Goal: Transaction & Acquisition: Obtain resource

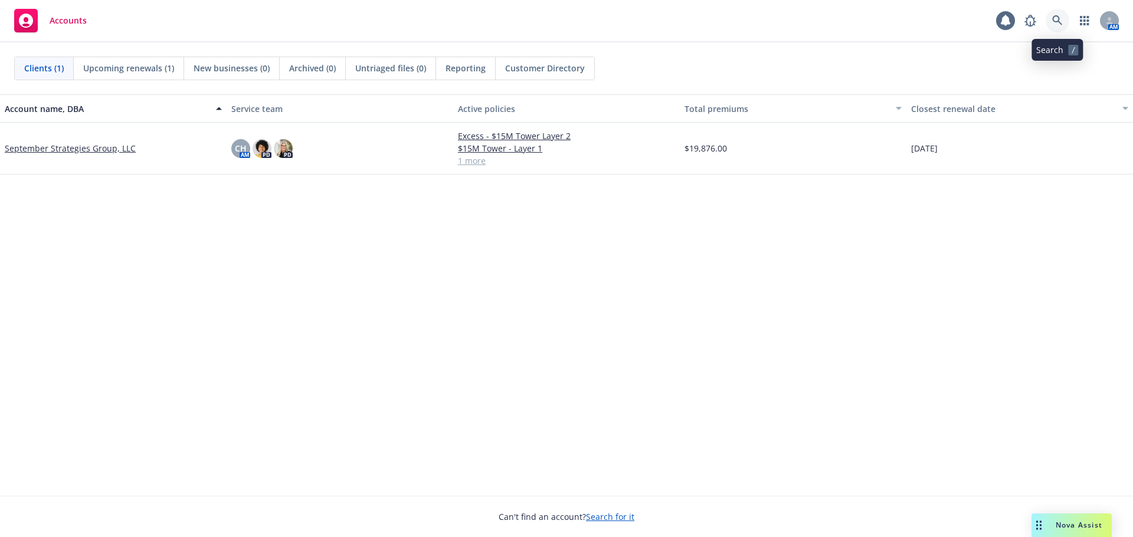
click at [1056, 22] on icon at bounding box center [1057, 20] width 11 height 11
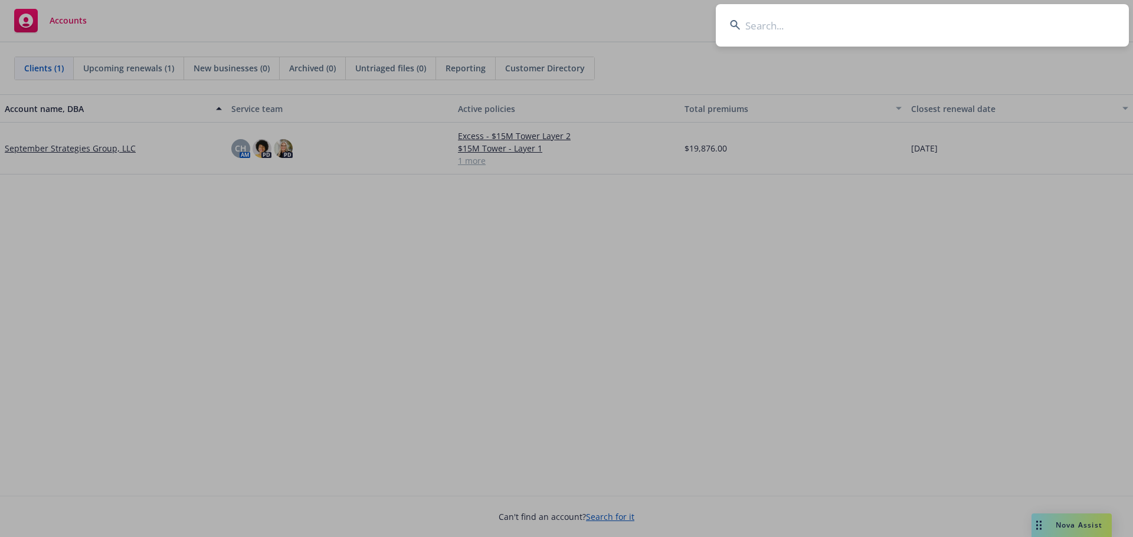
click at [767, 29] on input at bounding box center [922, 25] width 413 height 42
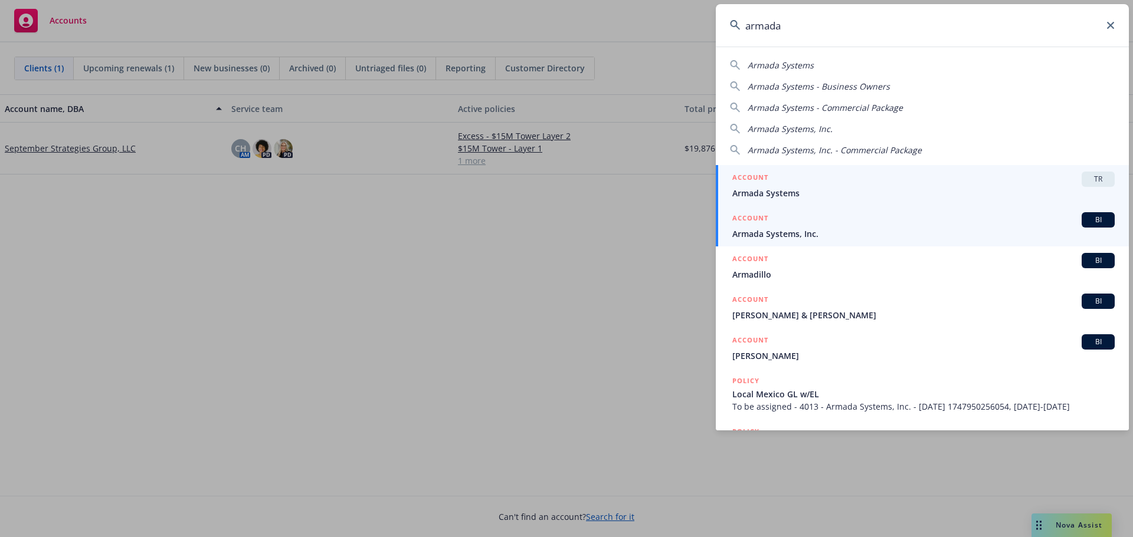
type input "armada"
click at [855, 234] on span "Armada Systems, Inc." at bounding box center [923, 234] width 382 height 12
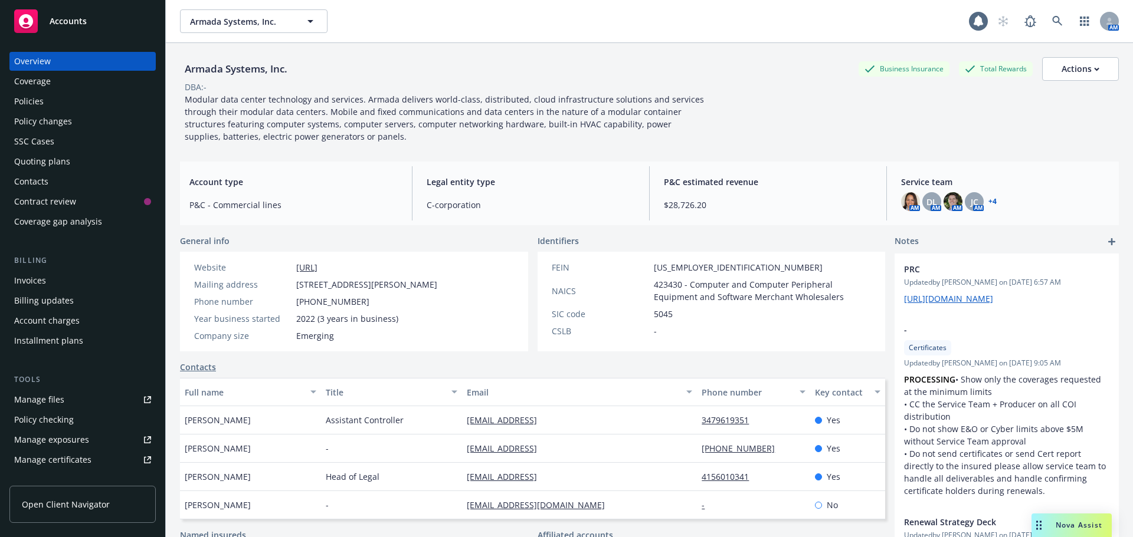
scroll to position [251, 0]
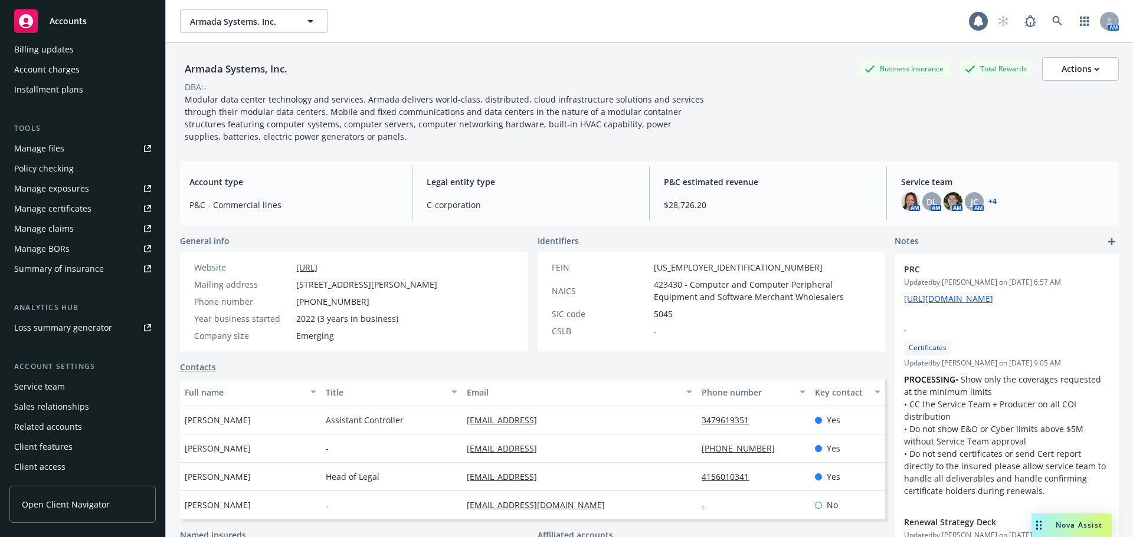
click at [988, 203] on link "+ 4" at bounding box center [992, 201] width 8 height 7
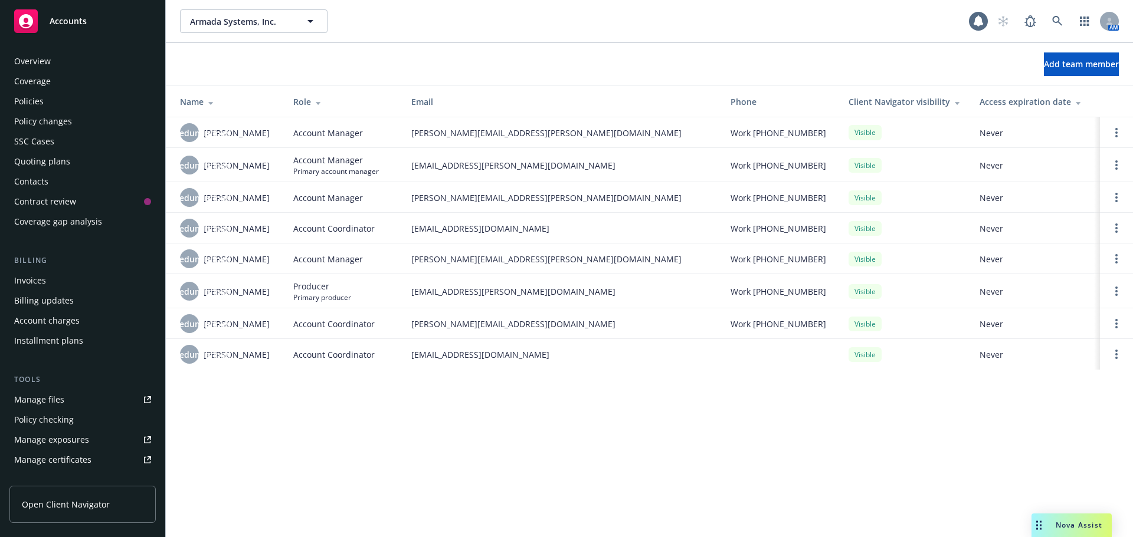
scroll to position [251, 0]
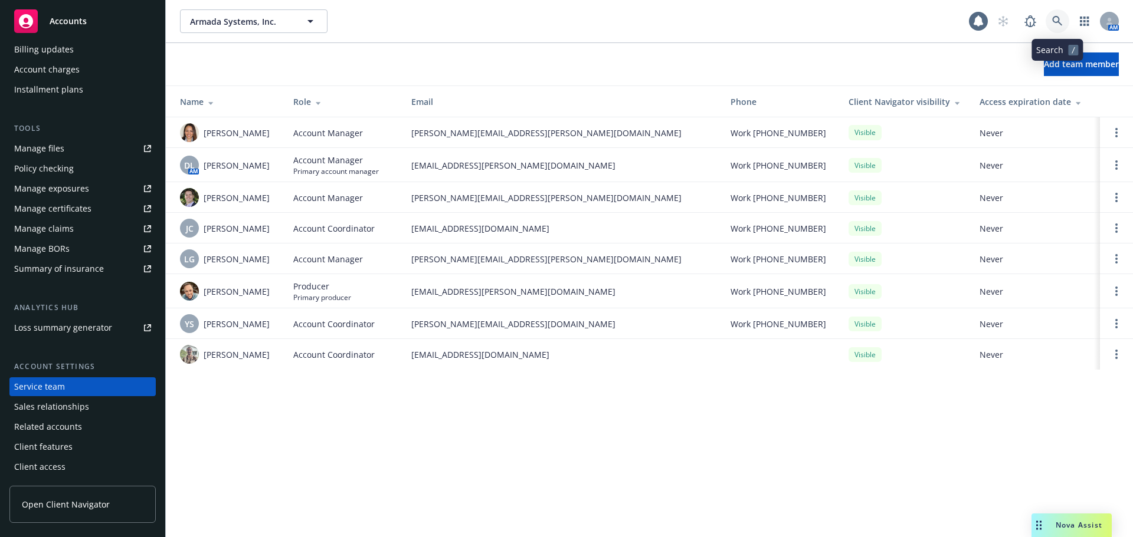
click at [1054, 20] on icon at bounding box center [1057, 21] width 11 height 11
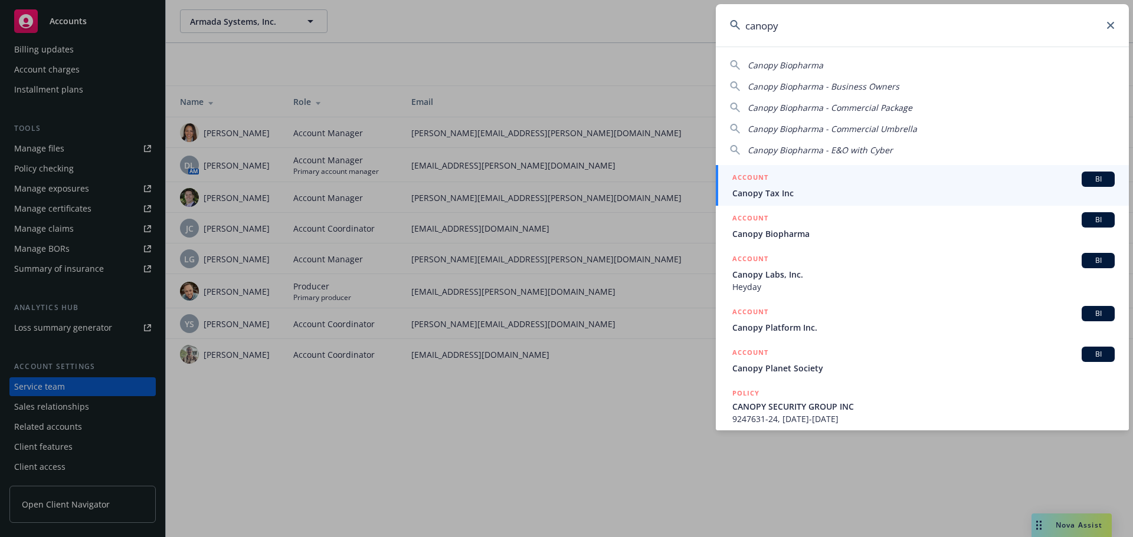
type input "canopy"
click at [1113, 27] on icon at bounding box center [1110, 25] width 7 height 7
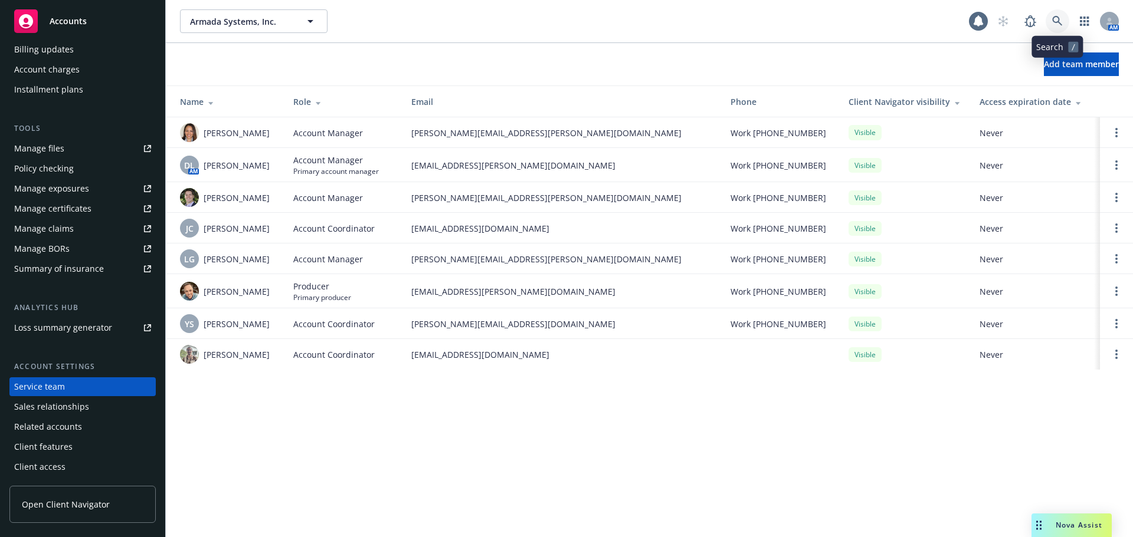
click at [1059, 23] on icon at bounding box center [1057, 21] width 10 height 10
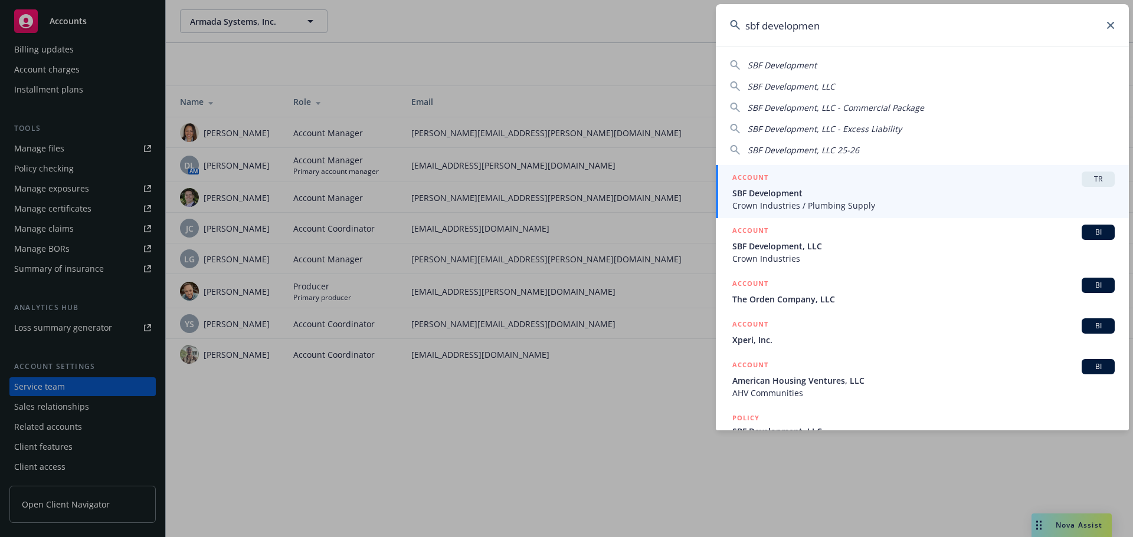
type input "sbf development"
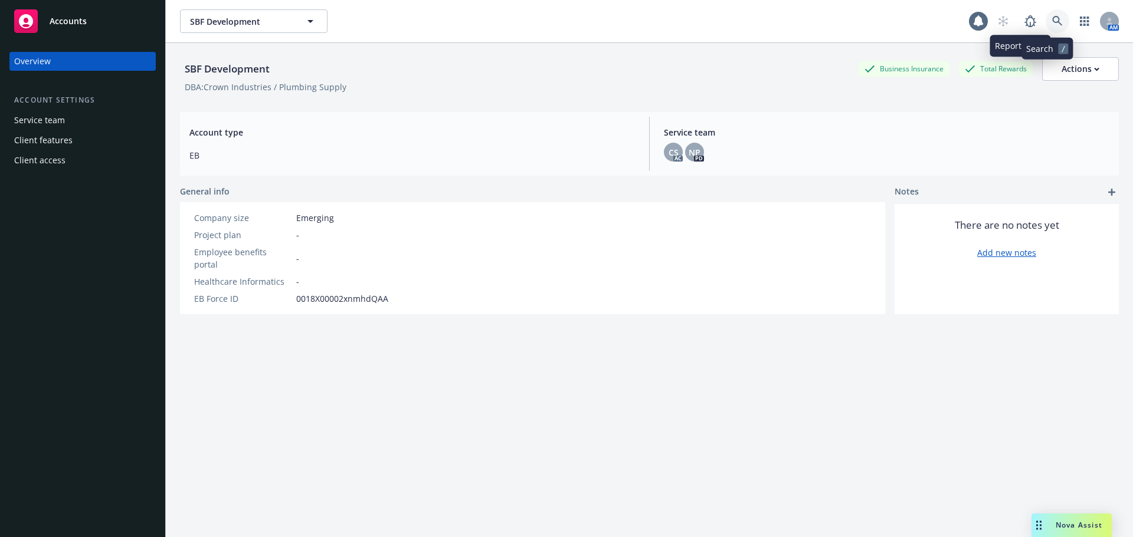
click at [1052, 21] on icon at bounding box center [1057, 21] width 10 height 10
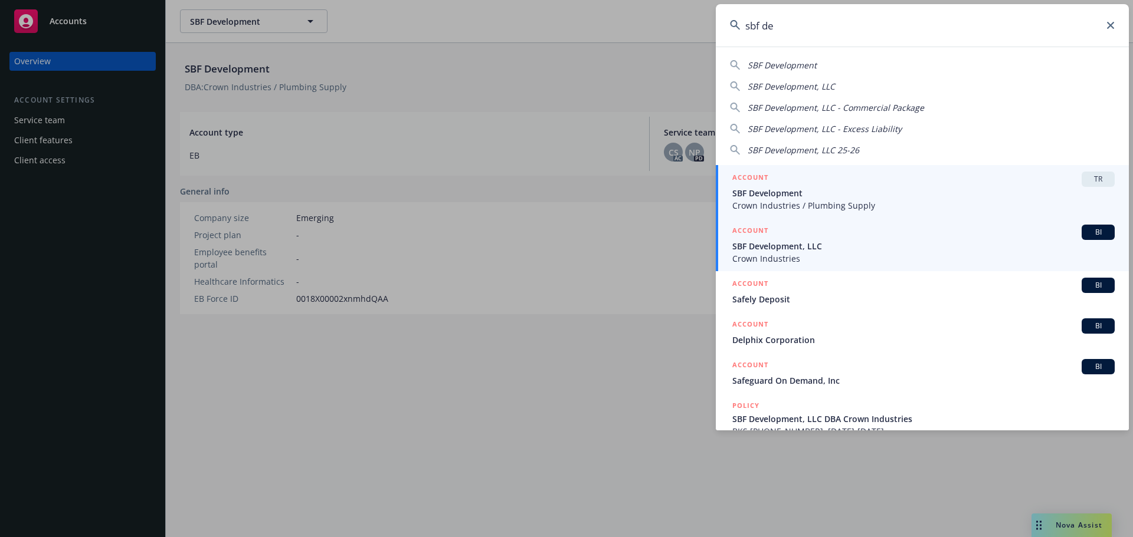
type input "sbf de"
click at [807, 247] on span "SBF Development, LLC" at bounding box center [923, 246] width 382 height 12
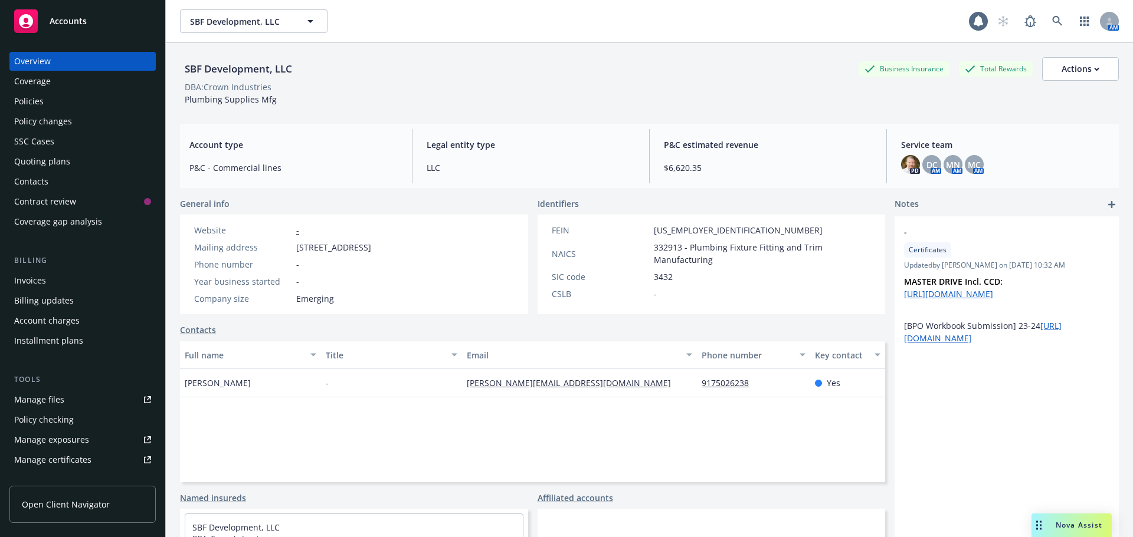
click at [543, 77] on div "SBF Development, LLC Business Insurance Total Rewards Actions" at bounding box center [649, 69] width 939 height 24
click at [31, 100] on div "Policies" at bounding box center [28, 101] width 29 height 19
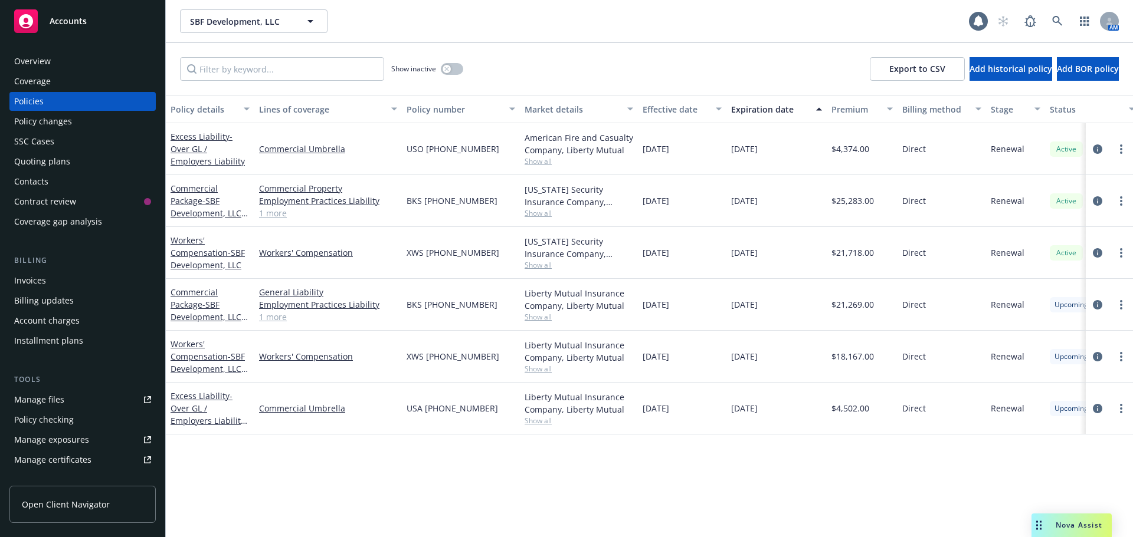
click at [605, 65] on div "Show inactive Export to CSV Add historical policy Add BOR policy" at bounding box center [649, 69] width 967 height 52
click at [550, 64] on div "Show inactive Export to CSV Add historical policy Add BOR policy" at bounding box center [649, 69] width 967 height 52
click at [670, 68] on div "Show inactive Export to CSV Add historical policy Add BOR policy" at bounding box center [649, 69] width 967 height 52
click at [673, 63] on div "Show inactive Export to CSV Add historical policy Add BOR policy" at bounding box center [649, 69] width 967 height 52
click at [562, 64] on div "Show inactive Export to CSV Add historical policy Add BOR policy" at bounding box center [649, 69] width 967 height 52
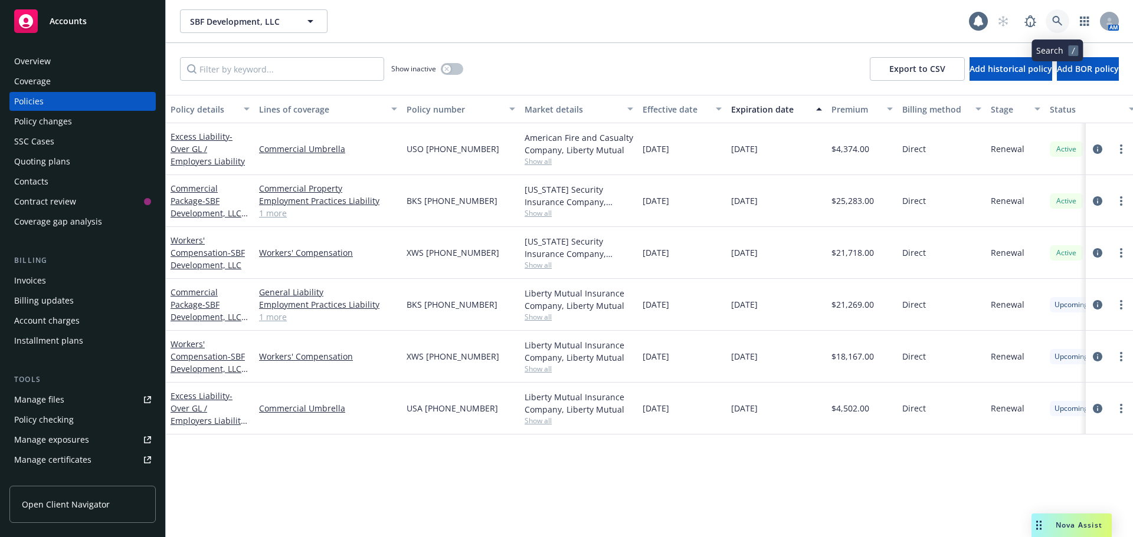
click at [1058, 19] on icon at bounding box center [1057, 21] width 10 height 10
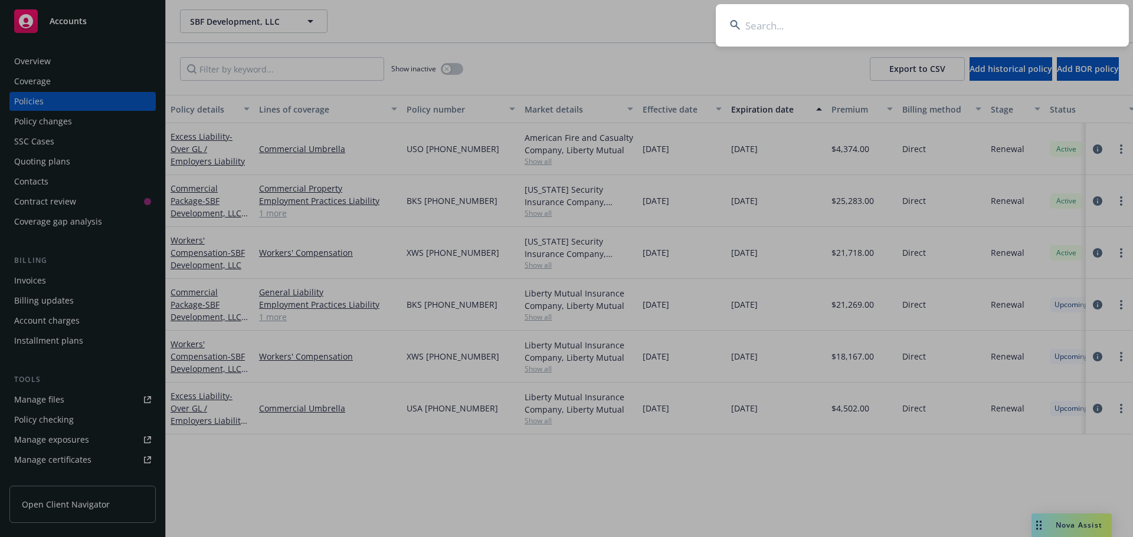
click at [887, 32] on input at bounding box center [922, 25] width 413 height 42
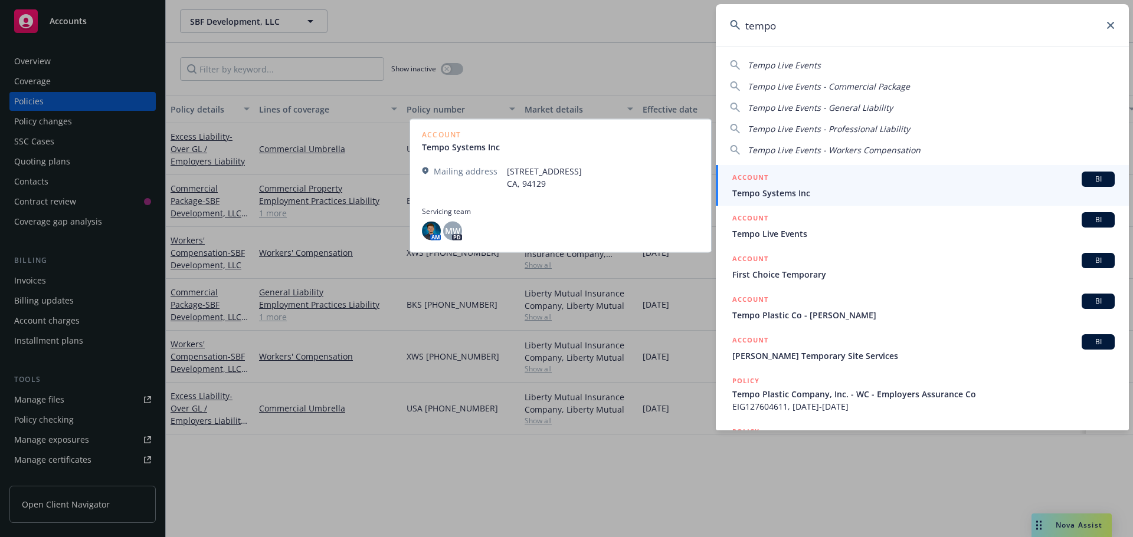
type input "tempo"
click at [841, 188] on span "Tempo Systems Inc" at bounding box center [923, 193] width 382 height 12
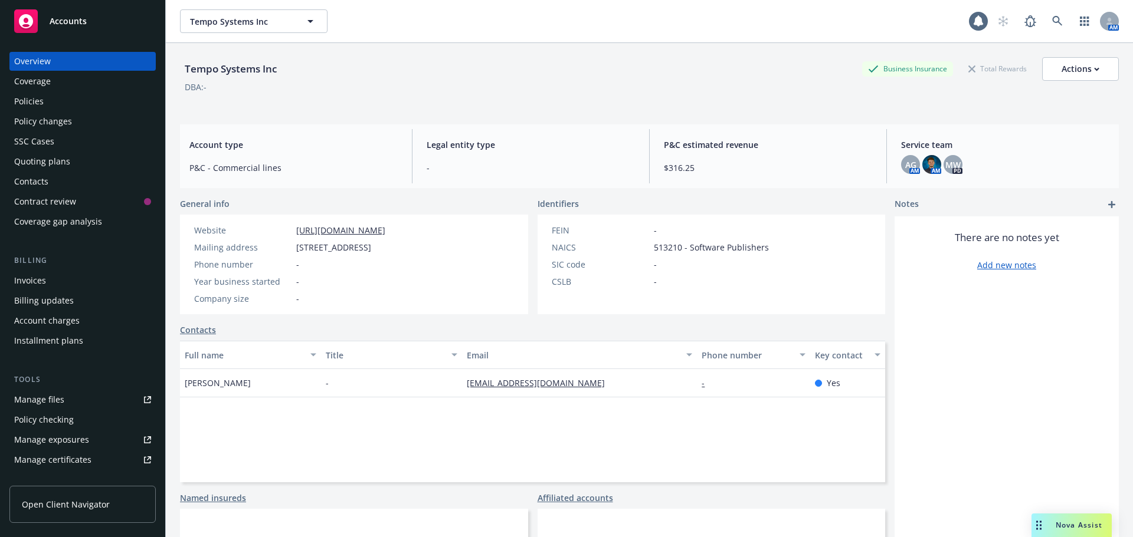
click at [52, 405] on div "Manage files" at bounding box center [39, 400] width 50 height 19
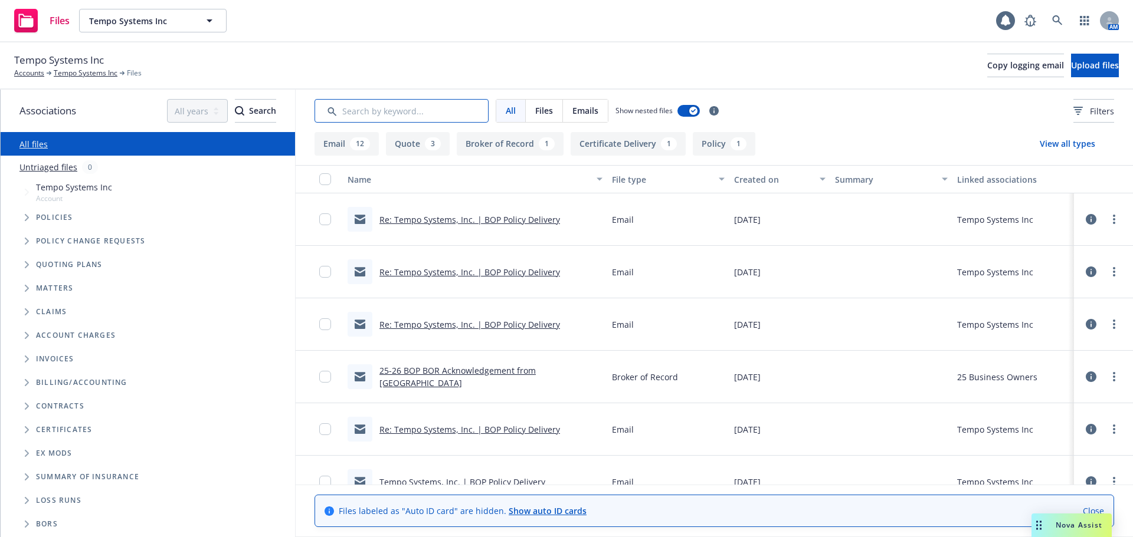
click at [412, 111] on input "Search by keyword..." at bounding box center [401, 111] width 174 height 24
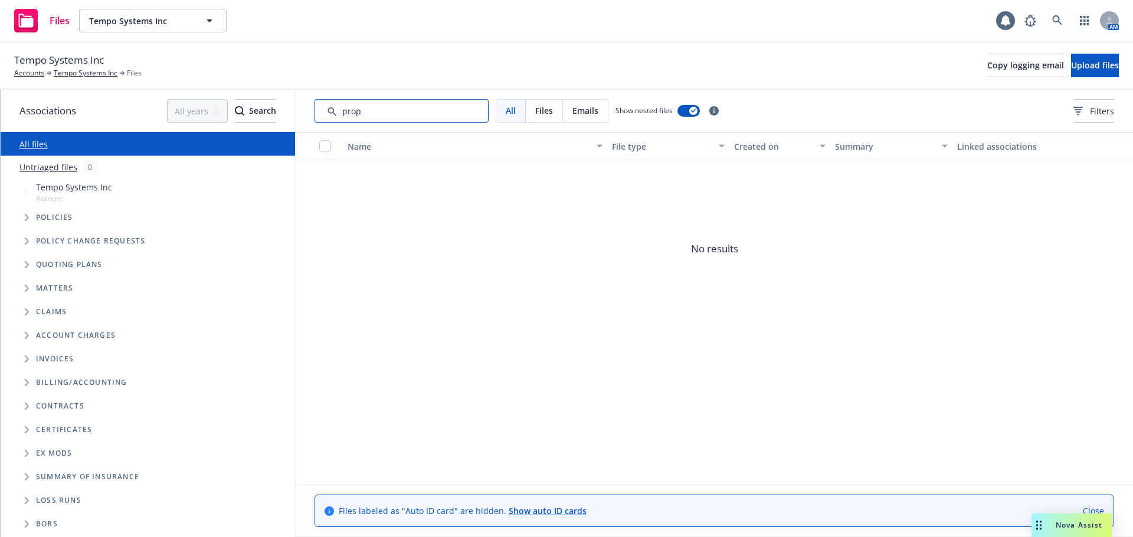
type input "prop"
click at [25, 263] on icon "Tree Example" at bounding box center [27, 264] width 5 height 7
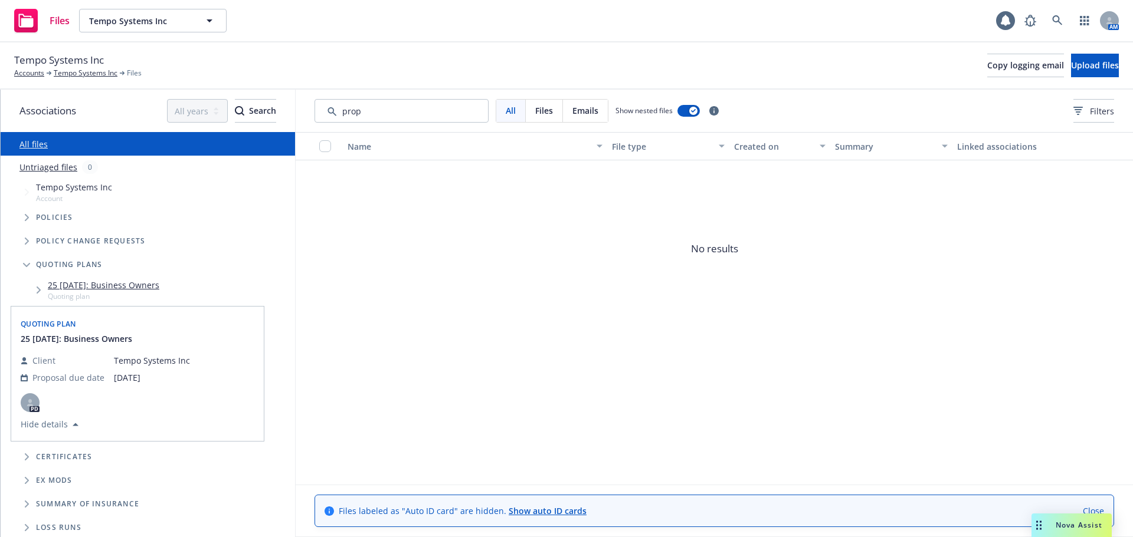
click at [97, 287] on link "25 09/10/2025: Business Owners" at bounding box center [103, 285] width 111 height 12
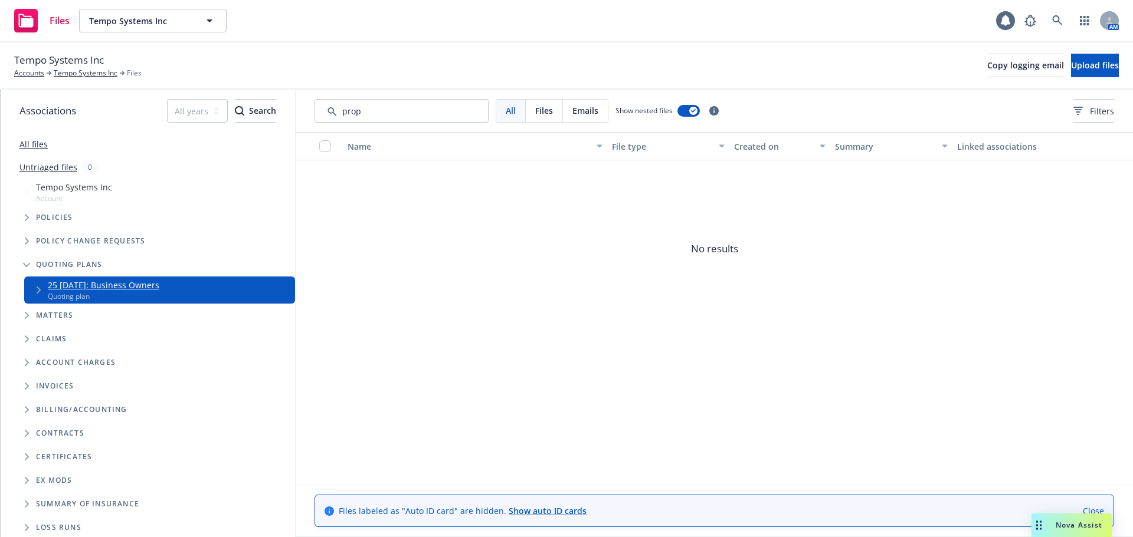
click at [159, 287] on link "25 09/10/2025: Business Owners" at bounding box center [103, 285] width 111 height 12
click at [159, 286] on link "25 09/10/2025: Business Owners" at bounding box center [103, 285] width 111 height 12
click at [77, 75] on link "Tempo Systems Inc" at bounding box center [86, 73] width 64 height 11
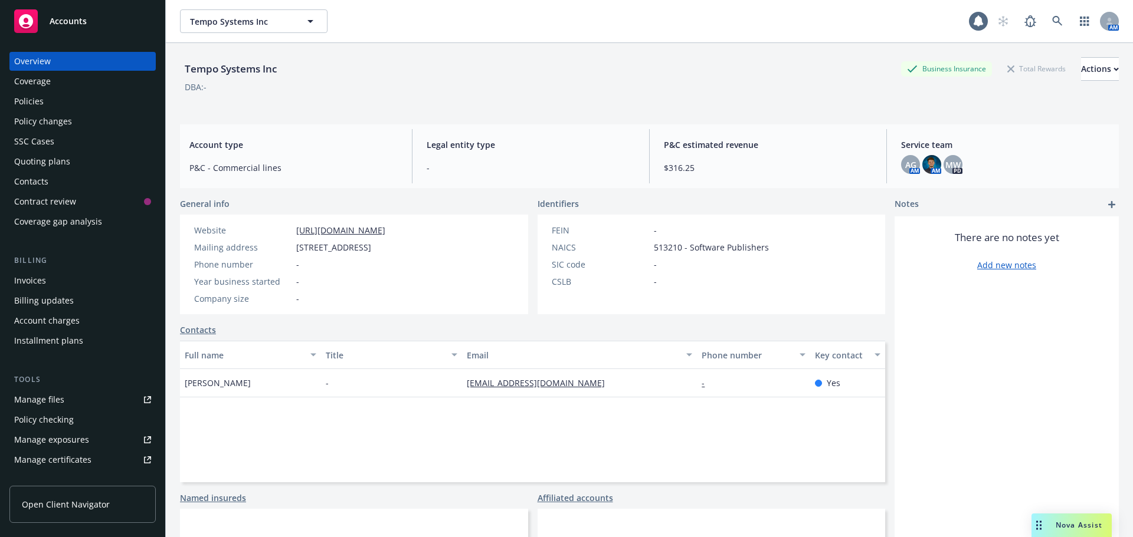
click at [38, 166] on div "Quoting plans" at bounding box center [42, 161] width 56 height 19
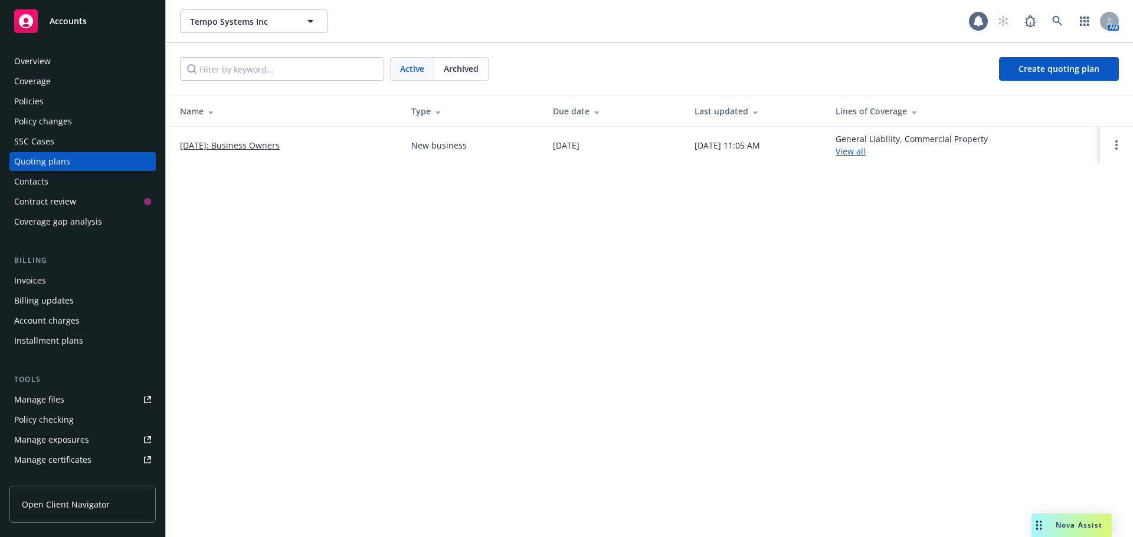
click at [221, 146] on link "09/10/2025: Business Owners" at bounding box center [230, 145] width 100 height 12
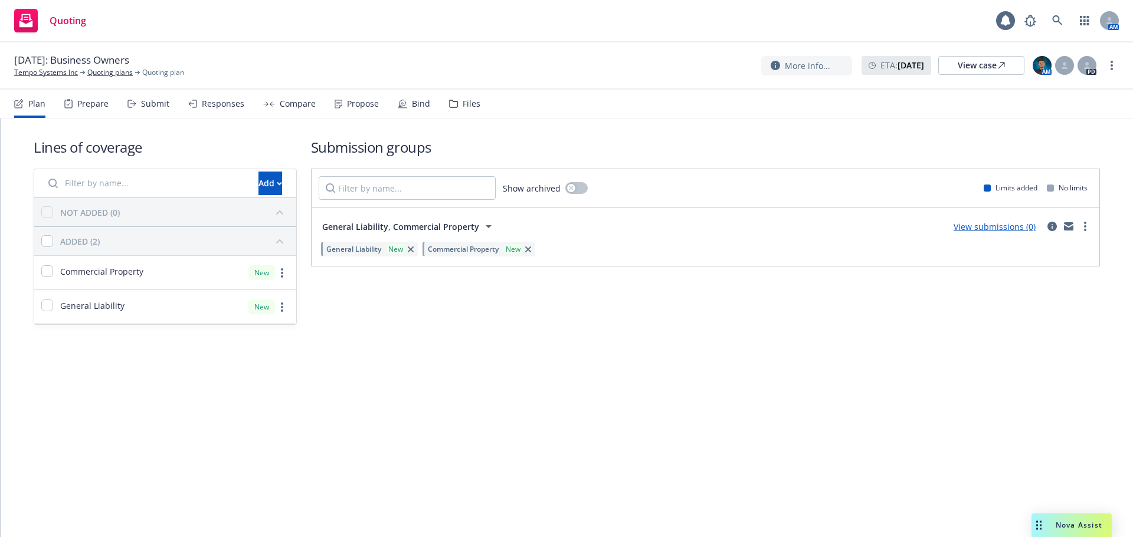
click at [365, 106] on div "Propose" at bounding box center [363, 103] width 32 height 9
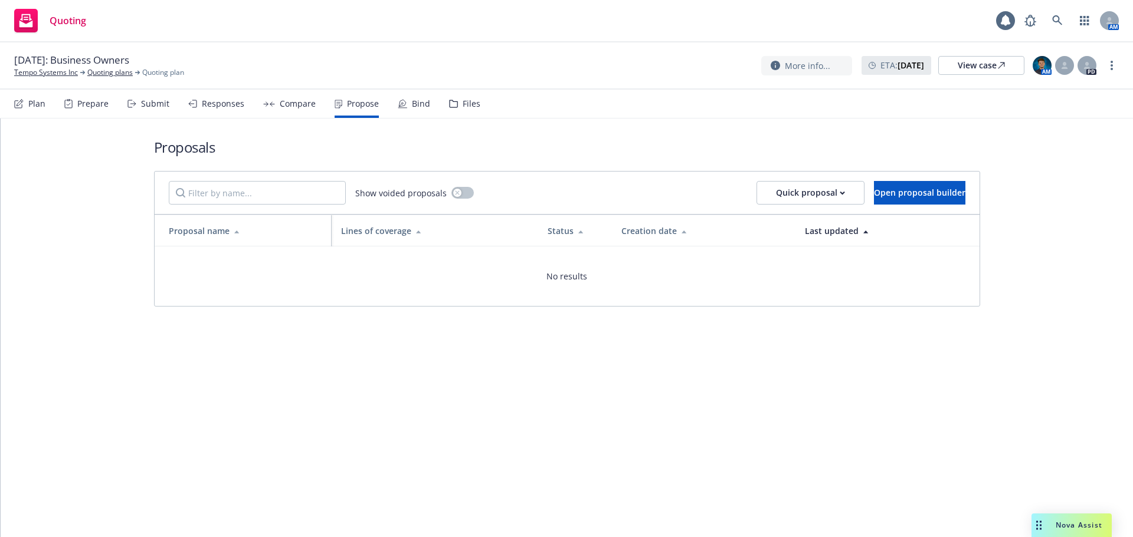
click at [211, 108] on div "Responses" at bounding box center [223, 103] width 42 height 9
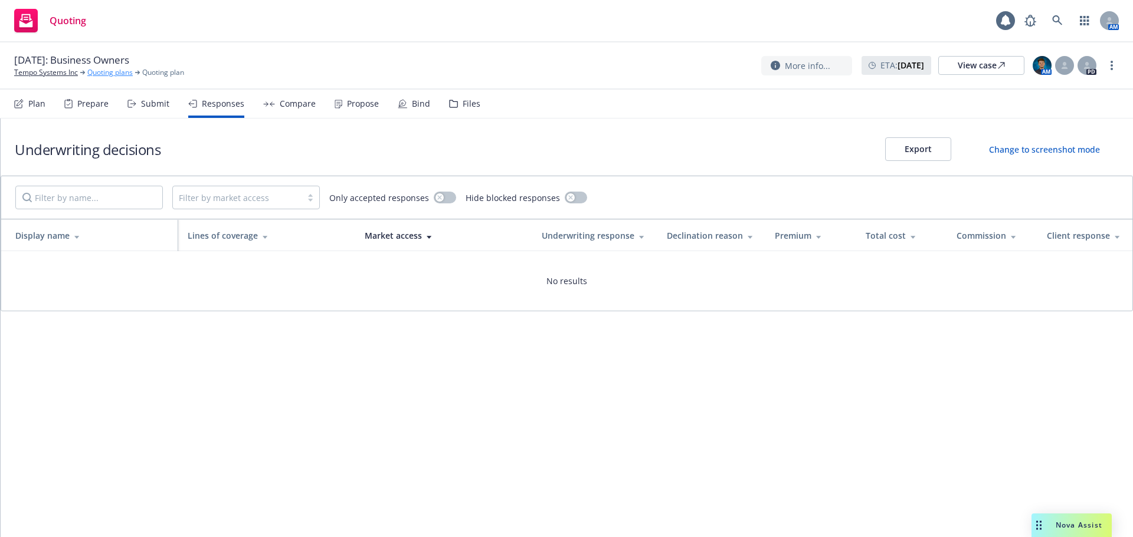
click at [102, 73] on link "Quoting plans" at bounding box center [109, 72] width 45 height 11
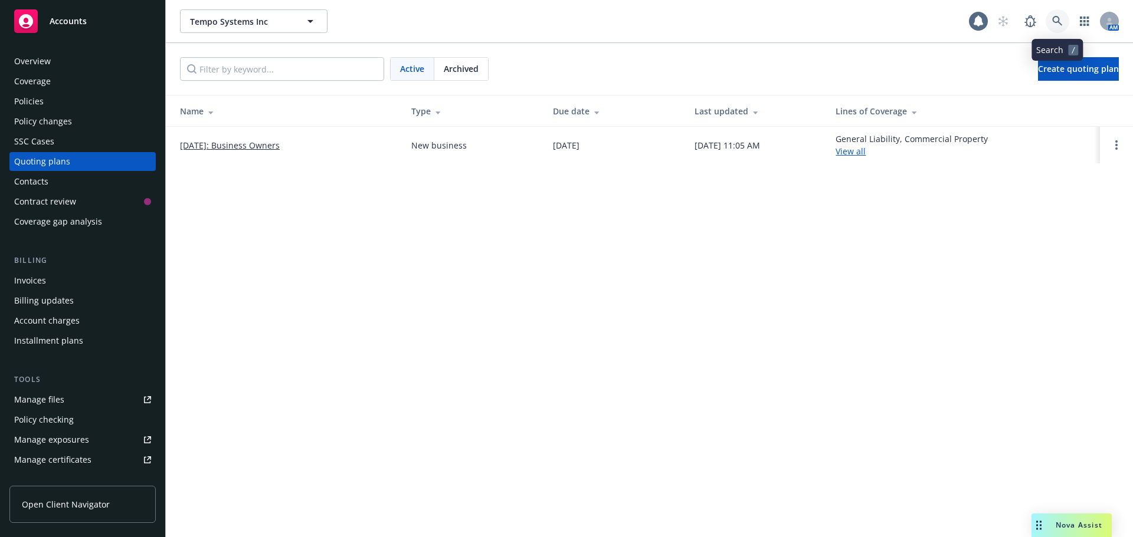
click at [1051, 23] on link at bounding box center [1057, 21] width 24 height 24
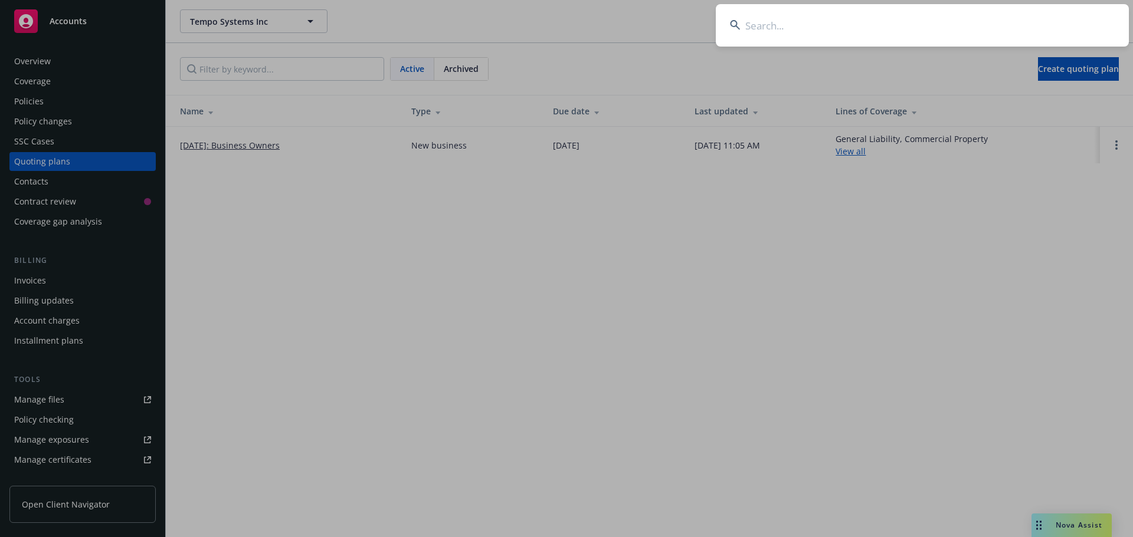
click at [961, 40] on input at bounding box center [922, 25] width 413 height 42
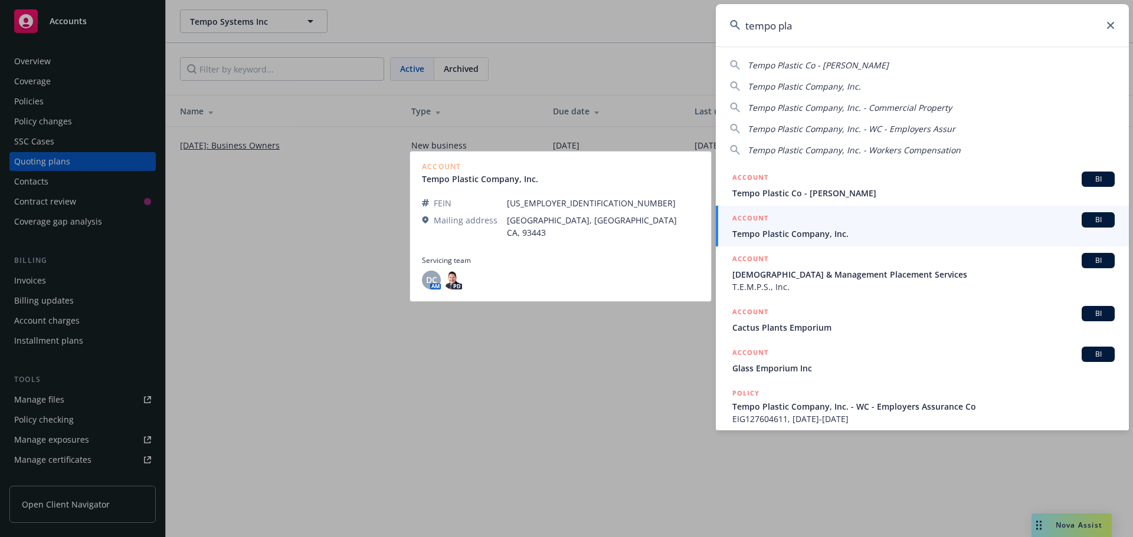
type input "tempo pla"
click at [805, 233] on span "Tempo Plastic Company, Inc." at bounding box center [923, 234] width 382 height 12
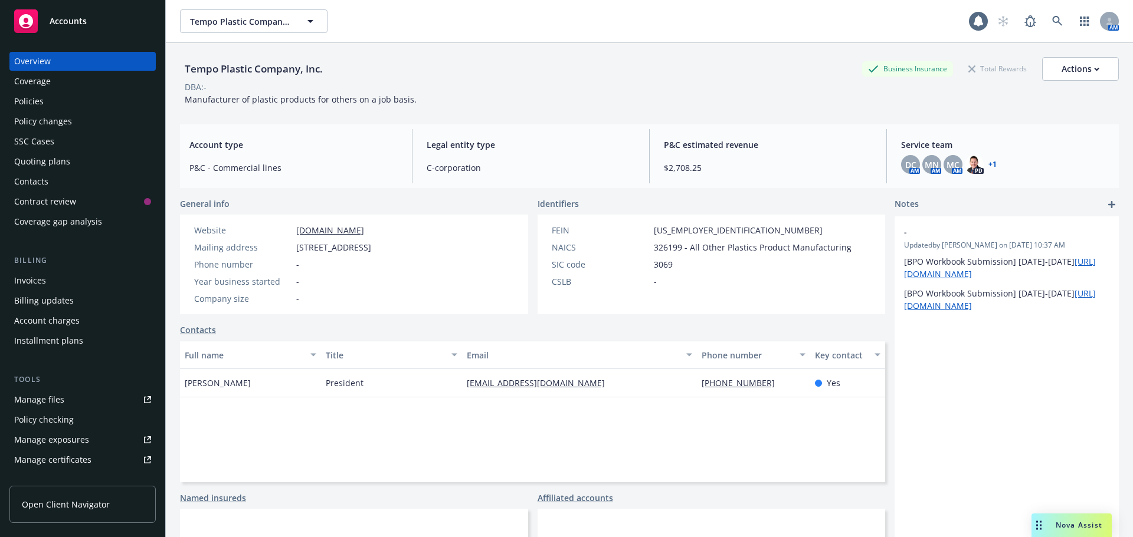
click at [43, 401] on div "Manage files" at bounding box center [39, 400] width 50 height 19
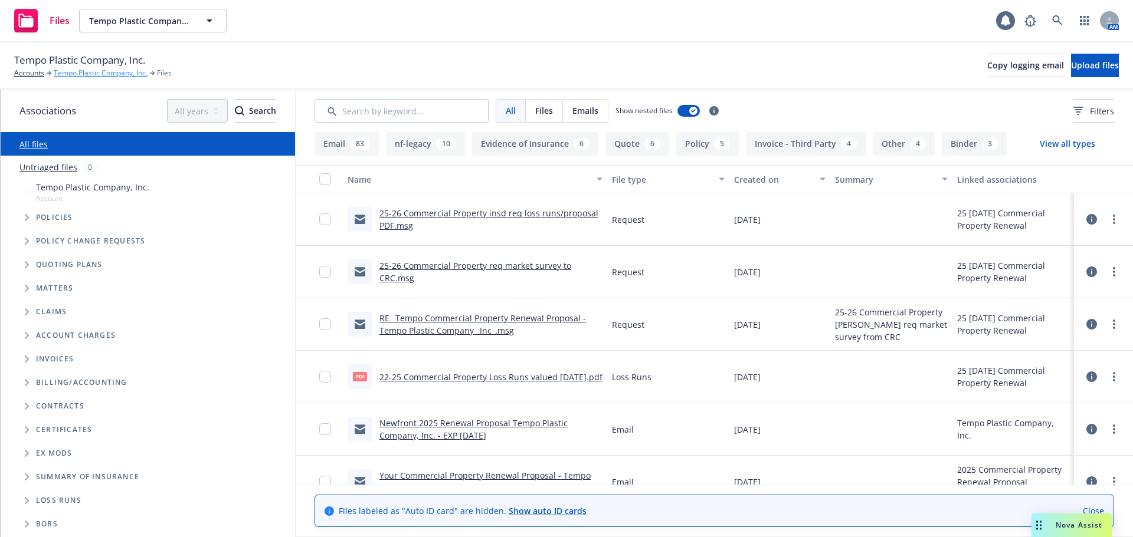
click at [69, 72] on link "Tempo Plastic Company, Inc." at bounding box center [101, 73] width 94 height 11
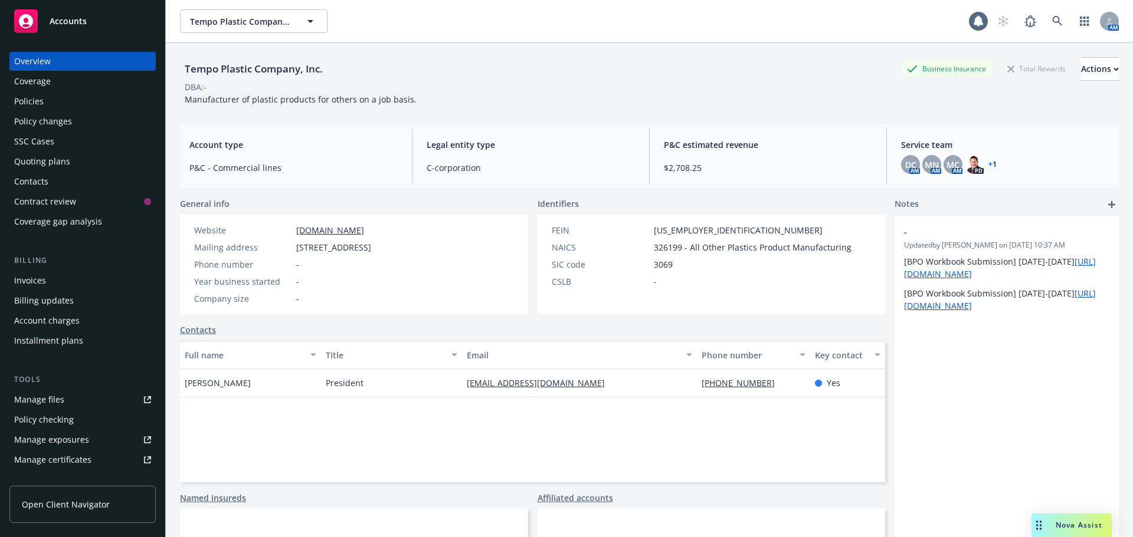
click at [70, 99] on div "Policies" at bounding box center [82, 101] width 137 height 19
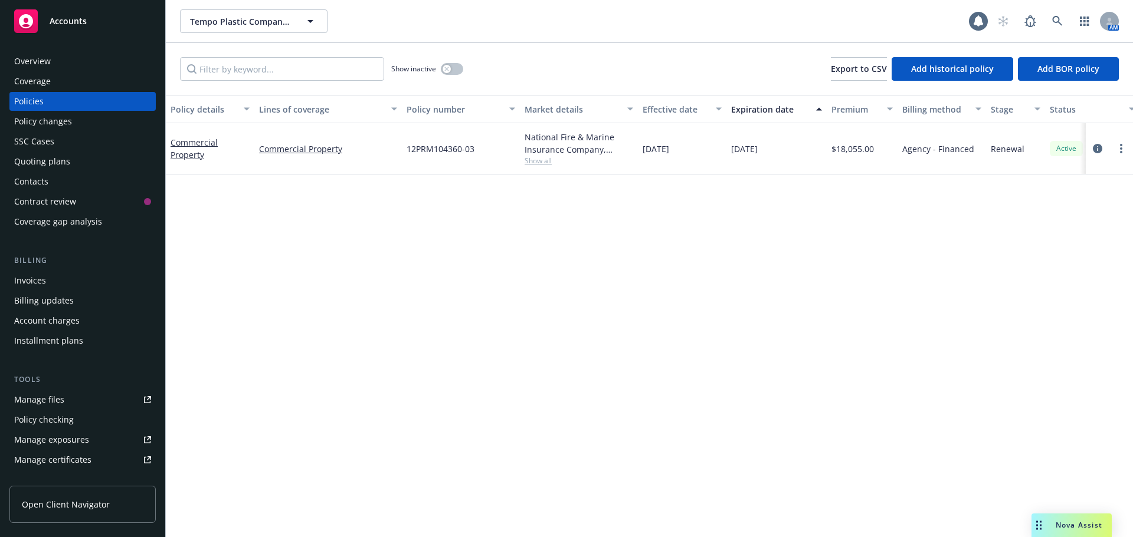
click at [542, 160] on span "Show all" at bounding box center [578, 161] width 109 height 10
click at [970, 297] on div "Policy details Lines of coverage Policy number Market details Effective date Ex…" at bounding box center [649, 316] width 967 height 442
click at [41, 395] on div "Manage files" at bounding box center [39, 400] width 50 height 19
click at [1059, 21] on icon at bounding box center [1057, 21] width 11 height 11
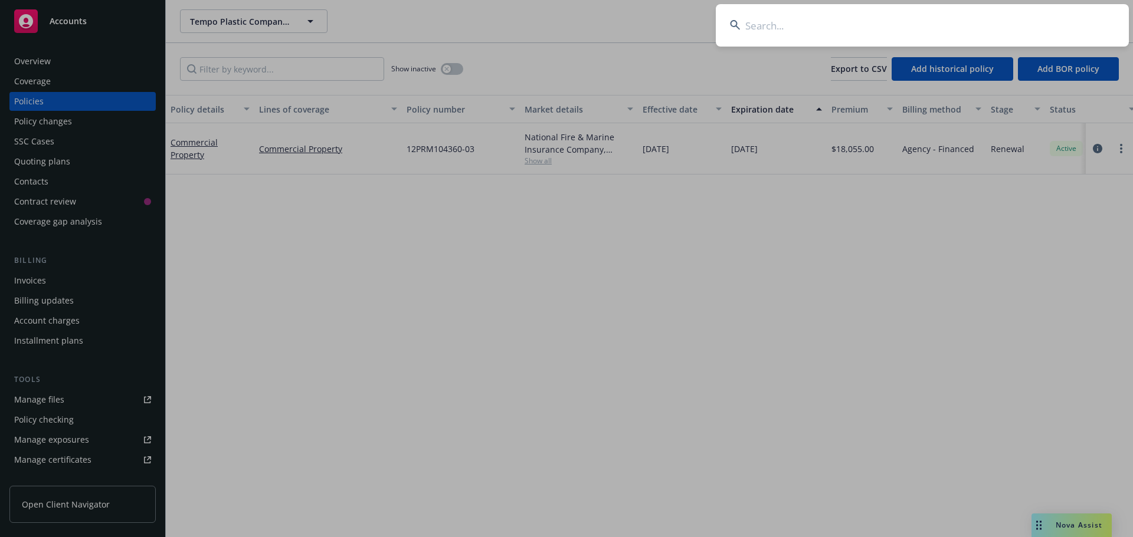
click at [926, 37] on input at bounding box center [922, 25] width 413 height 42
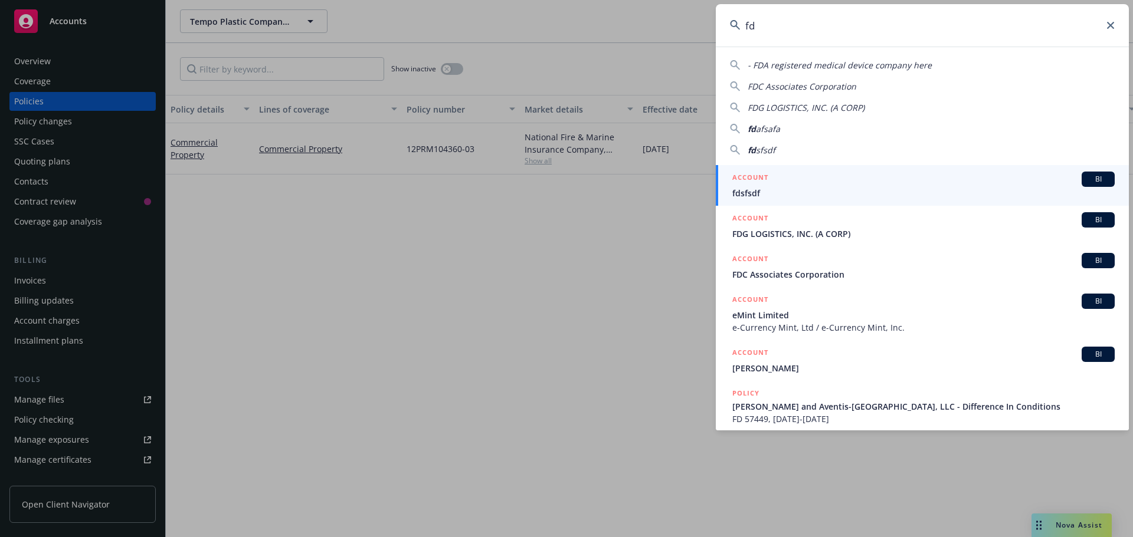
drag, startPoint x: 792, startPoint y: 32, endPoint x: 680, endPoint y: 34, distance: 112.1
click at [680, 34] on div "fd - FDA registered medical device company here FDC Associates Corporation FDG …" at bounding box center [566, 268] width 1133 height 537
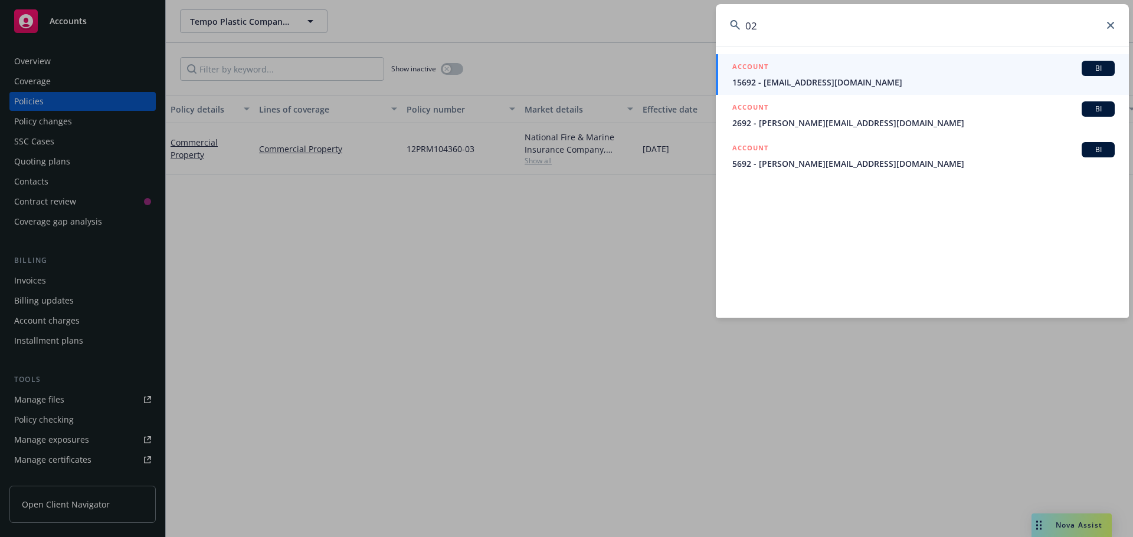
type input "0"
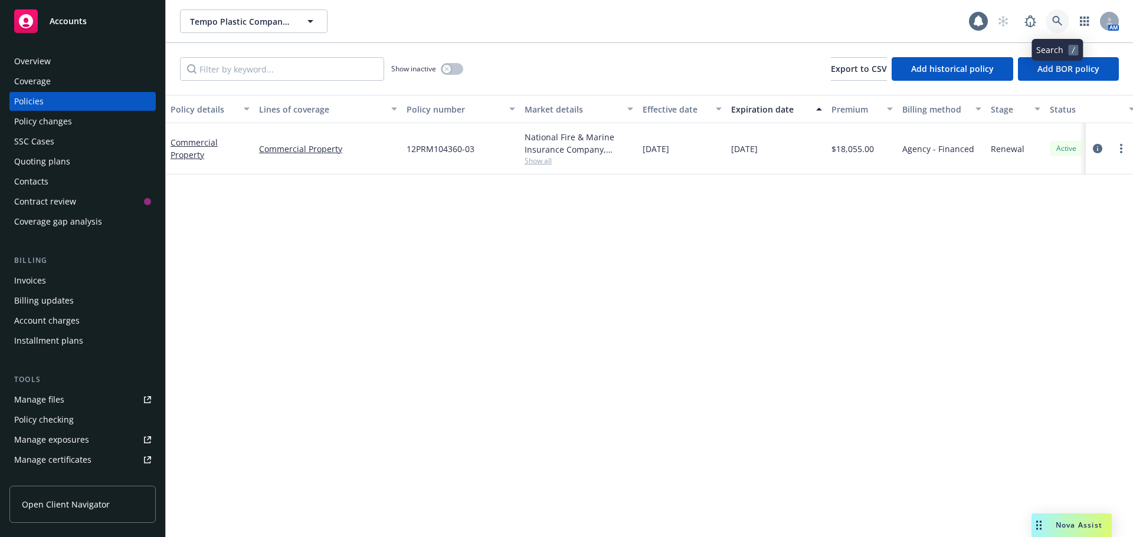
click at [1051, 23] on link at bounding box center [1057, 21] width 24 height 24
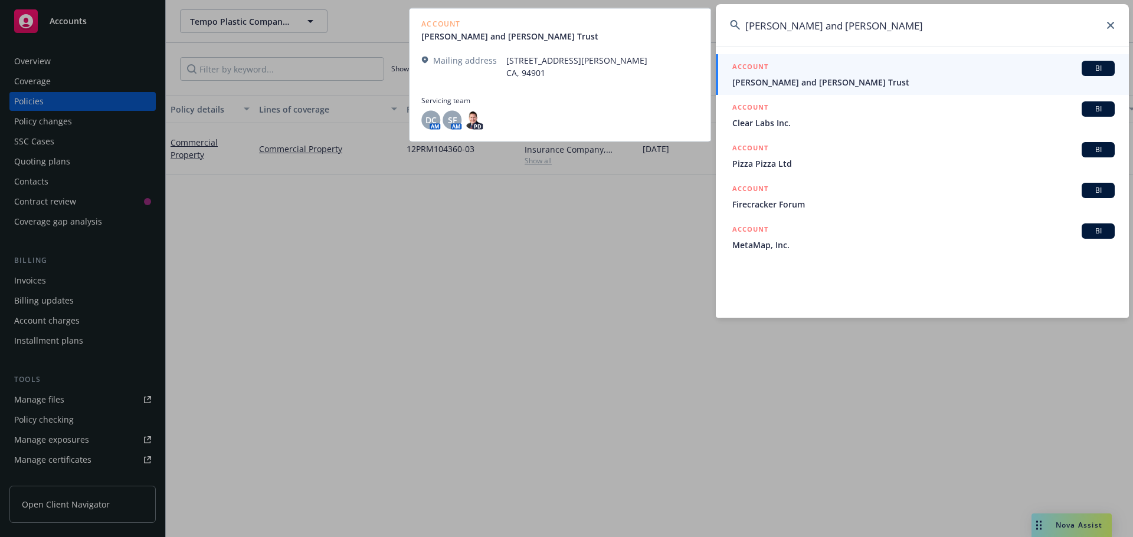
type input "frank and dee"
click at [854, 78] on span "Frank J. Minoia and Delia A. Minoia Trust" at bounding box center [923, 82] width 382 height 12
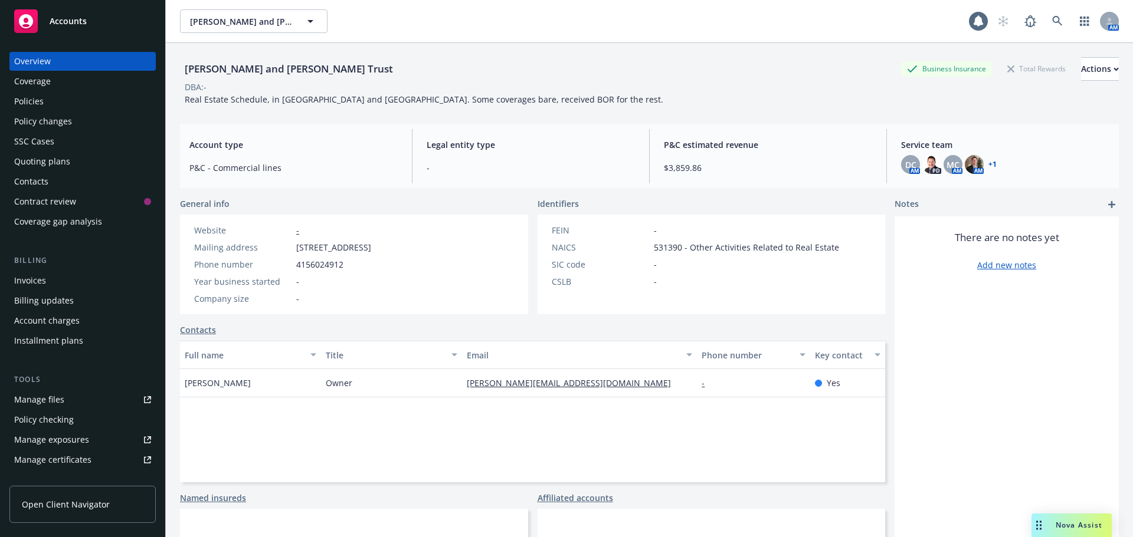
click at [572, 77] on div "Frank J. Minoia and Delia A. Minoia Trust Business Insurance Total Rewards Acti…" at bounding box center [649, 69] width 939 height 24
click at [32, 103] on div "Policies" at bounding box center [28, 101] width 29 height 19
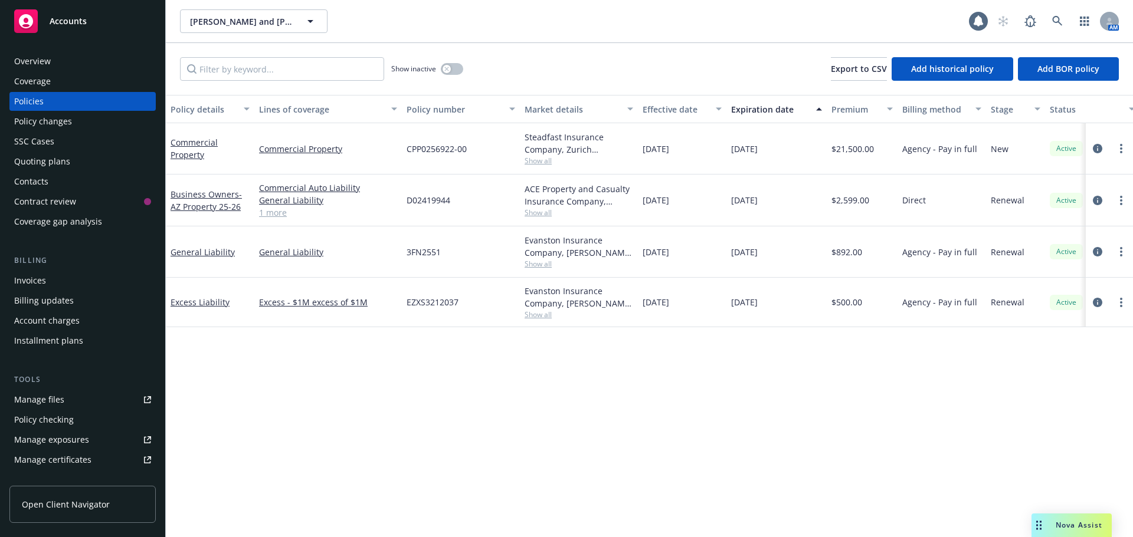
click at [555, 395] on div "Policy details Lines of coverage Policy number Market details Effective date Ex…" at bounding box center [649, 316] width 967 height 442
click at [511, 405] on div "Policy details Lines of coverage Policy number Market details Effective date Ex…" at bounding box center [649, 316] width 967 height 442
click at [576, 391] on div "Policy details Lines of coverage Policy number Market details Effective date Ex…" at bounding box center [649, 316] width 967 height 442
click at [595, 419] on div "Policy details Lines of coverage Policy number Market details Effective date Ex…" at bounding box center [649, 316] width 967 height 442
click at [563, 400] on div "Policy details Lines of coverage Policy number Market details Effective date Ex…" at bounding box center [649, 316] width 967 height 442
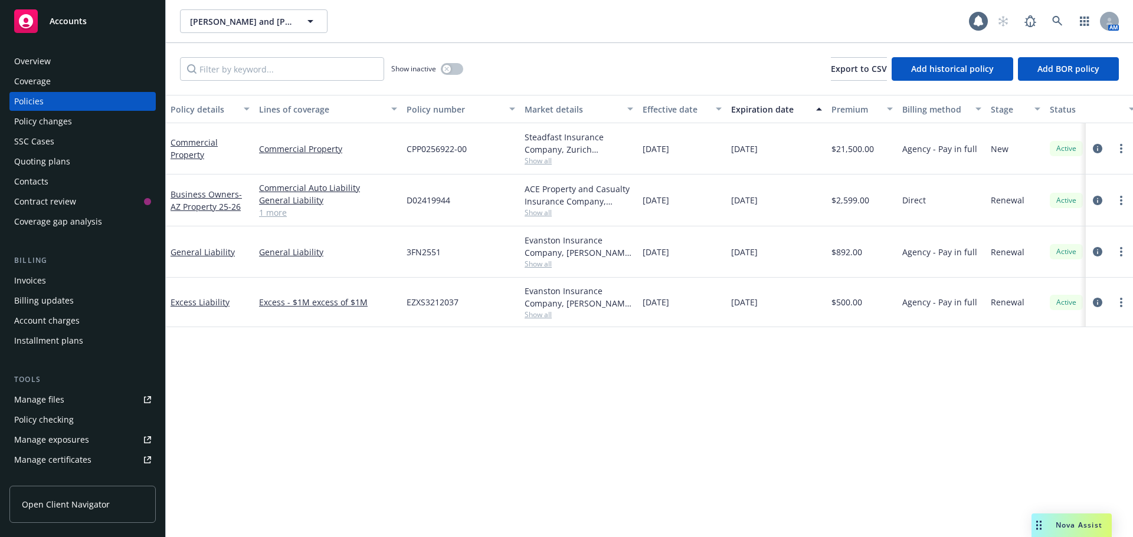
click at [470, 433] on div "Policy details Lines of coverage Policy number Market details Effective date Ex…" at bounding box center [649, 316] width 967 height 442
click at [580, 393] on div "Policy details Lines of coverage Policy number Market details Effective date Ex…" at bounding box center [649, 316] width 967 height 442
drag, startPoint x: 664, startPoint y: 416, endPoint x: 651, endPoint y: 412, distance: 14.2
click at [664, 416] on div "Policy details Lines of coverage Policy number Market details Effective date Ex…" at bounding box center [649, 316] width 967 height 442
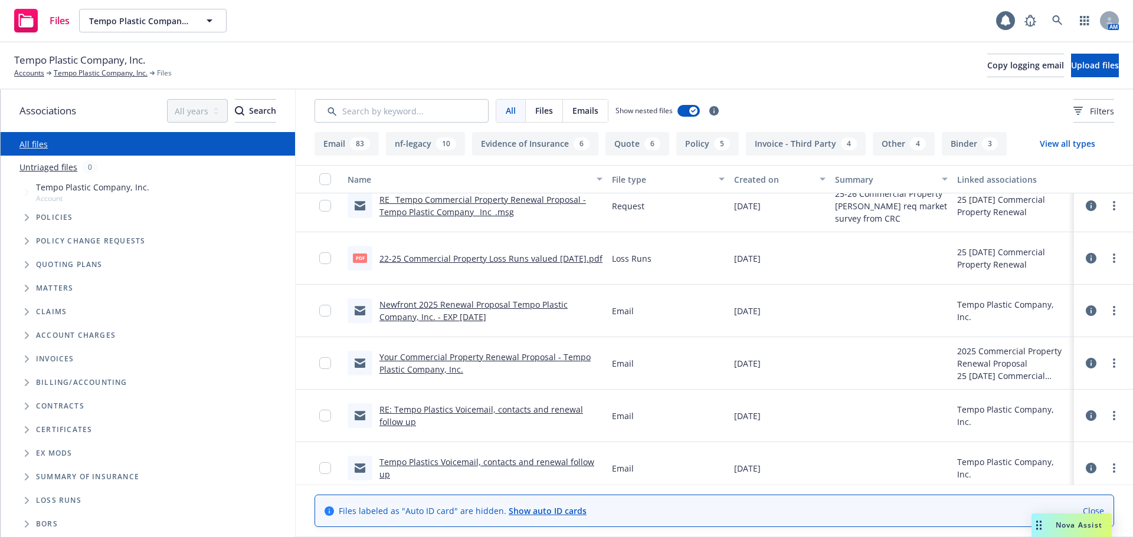
scroll to position [177, 0]
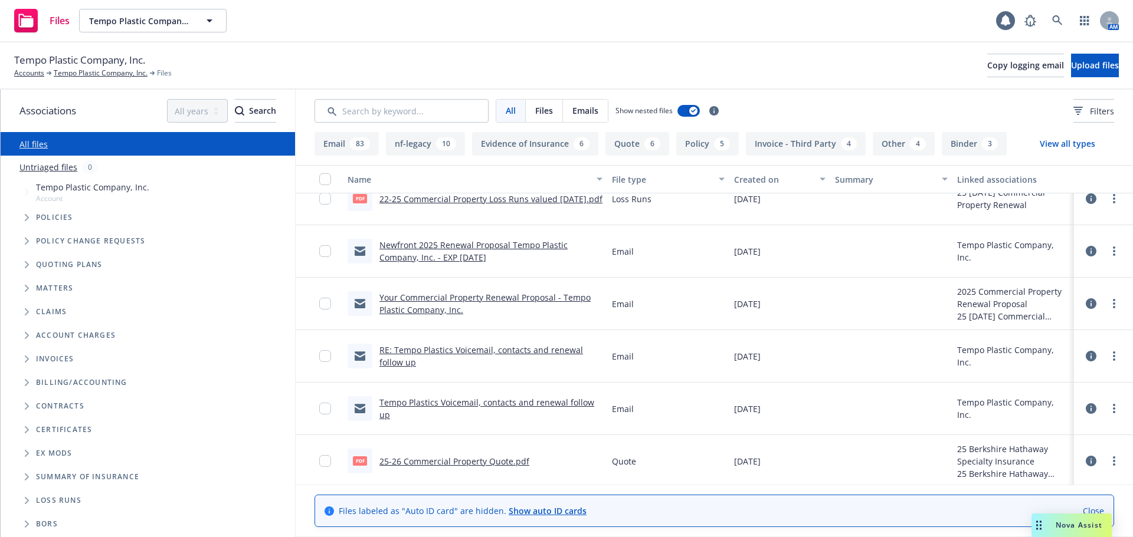
click at [423, 460] on link "25-26 Commercial Property Quote.pdf" at bounding box center [454, 461] width 150 height 11
click at [641, 64] on div "Tempo Plastic Company, Inc. Accounts Tempo Plastic Company, Inc. Files Copy log…" at bounding box center [566, 66] width 1104 height 26
click at [640, 53] on div "Tempo Plastic Company, Inc. Accounts Tempo Plastic Company, Inc. Files Copy log…" at bounding box center [566, 66] width 1104 height 26
click at [696, 65] on div "Tempo Plastic Company, Inc. Accounts Tempo Plastic Company, Inc. Files Copy log…" at bounding box center [566, 66] width 1104 height 26
click at [512, 68] on div "Tempo Plastic Company, Inc. Accounts Tempo Plastic Company, Inc. Files Copy log…" at bounding box center [566, 66] width 1104 height 26
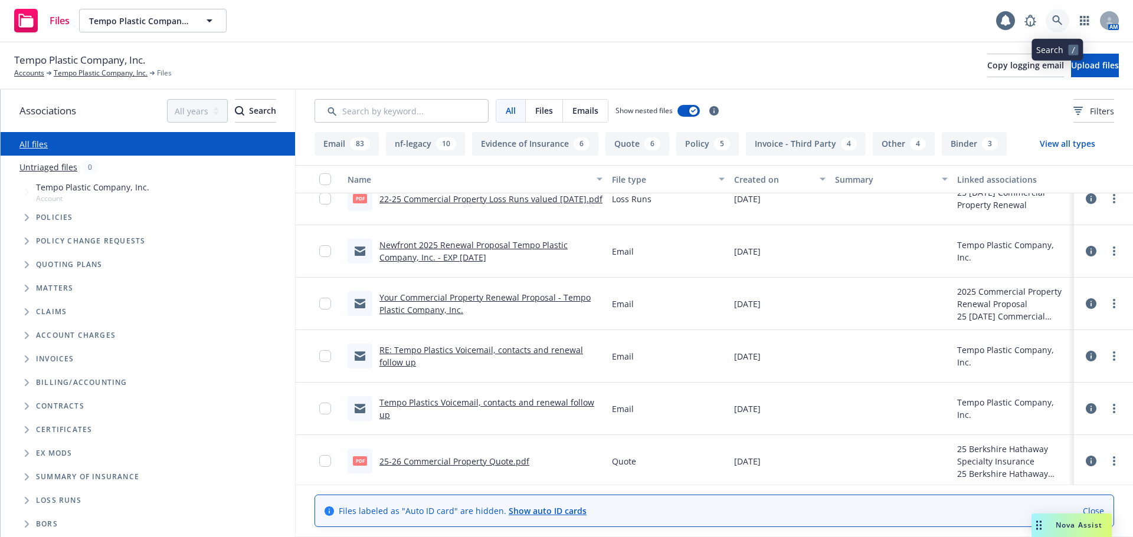
click at [1057, 23] on icon at bounding box center [1057, 20] width 11 height 11
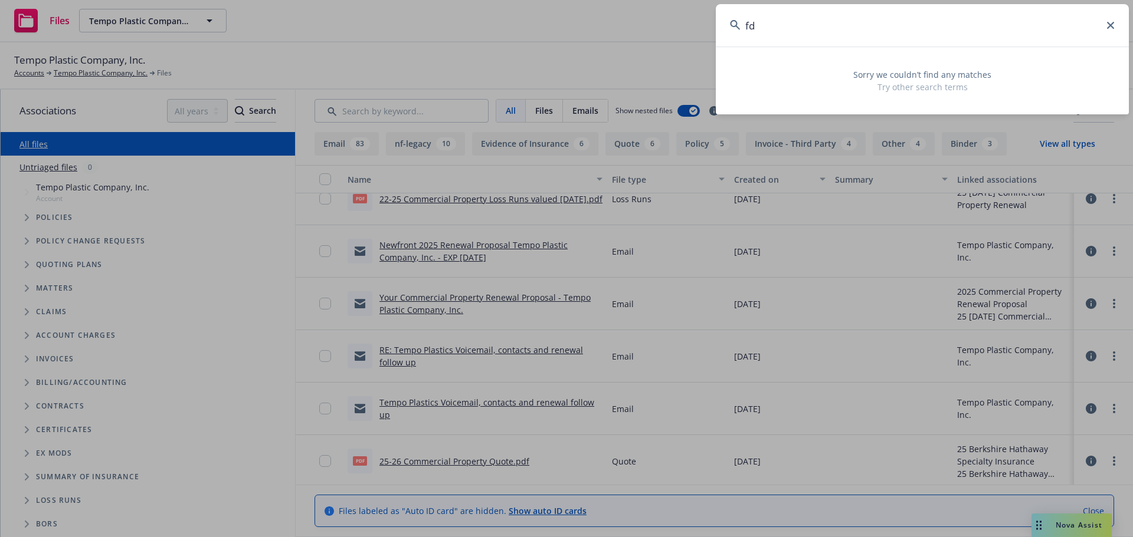
type input "f"
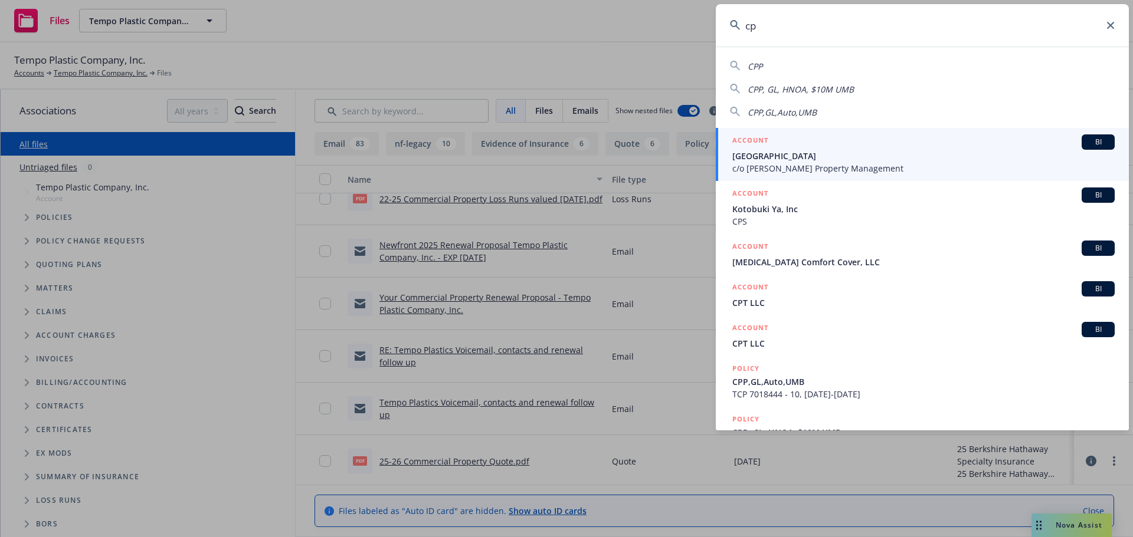
type input "c"
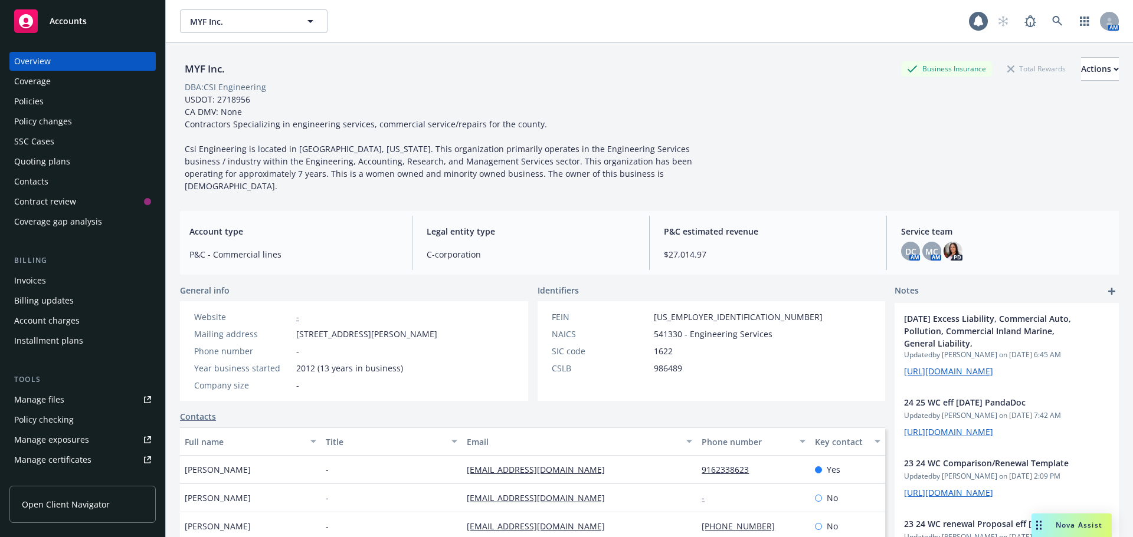
click at [29, 183] on div "Contacts" at bounding box center [31, 181] width 34 height 19
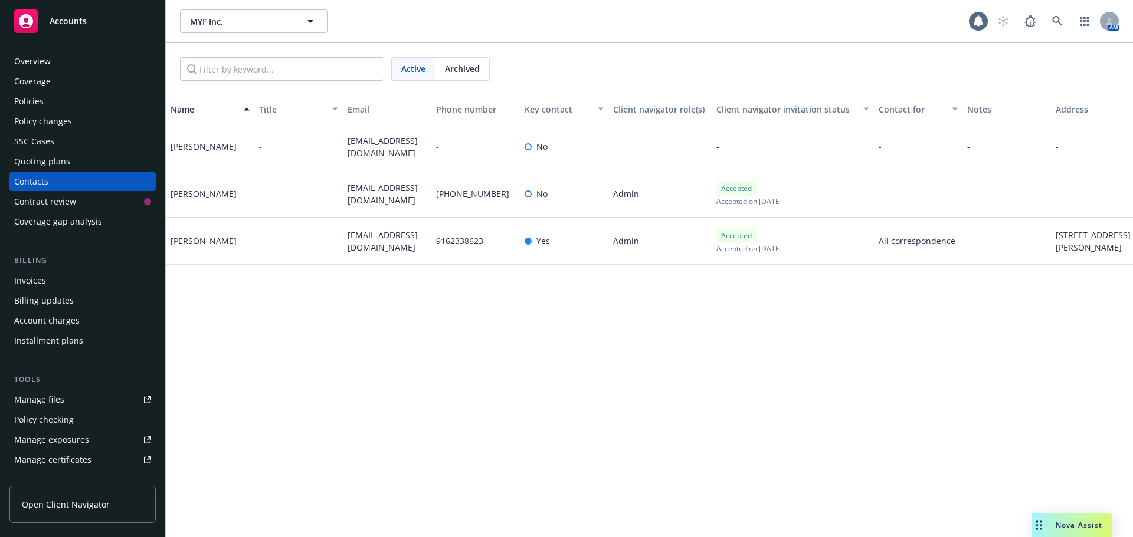
click at [483, 368] on div "Name Title Email Phone number Key contact Client navigator role(s) Client navig…" at bounding box center [649, 316] width 967 height 442
click at [1062, 24] on icon at bounding box center [1057, 21] width 11 height 11
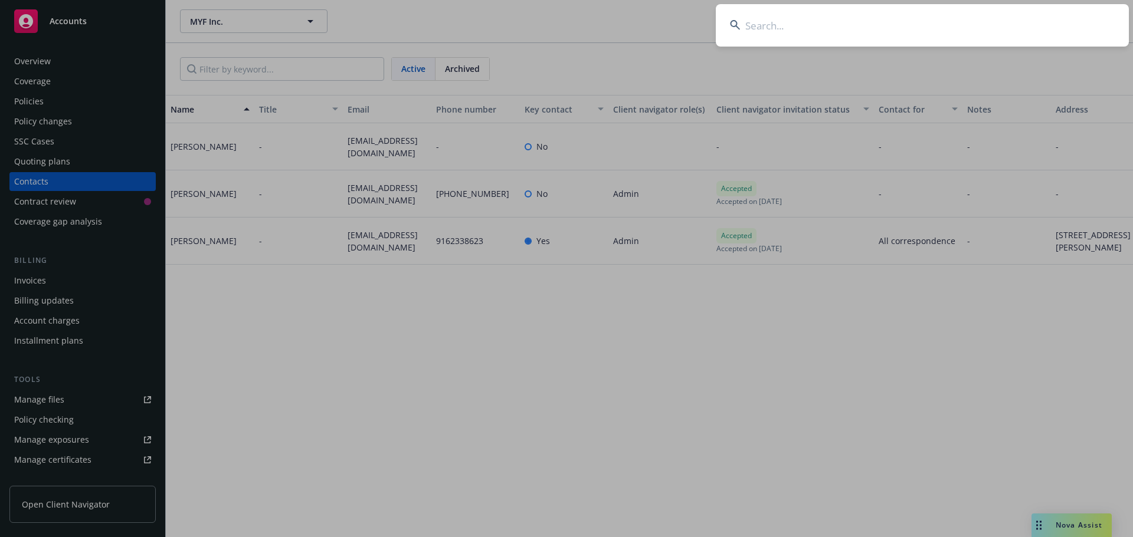
click at [806, 30] on input at bounding box center [922, 25] width 413 height 42
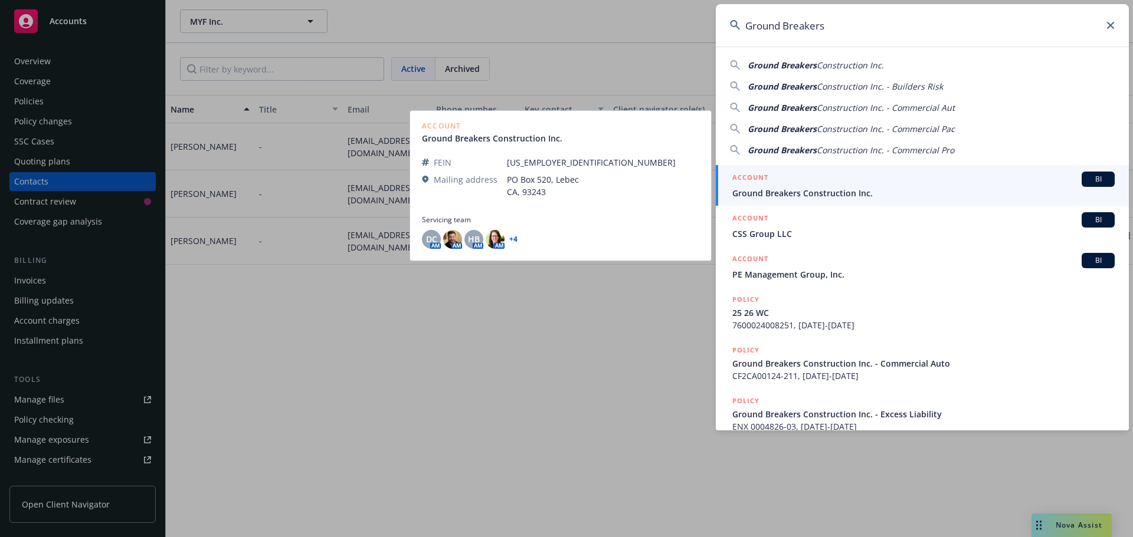
type input "Ground Breakers"
click at [810, 190] on span "Ground Breakers Construction Inc." at bounding box center [923, 193] width 382 height 12
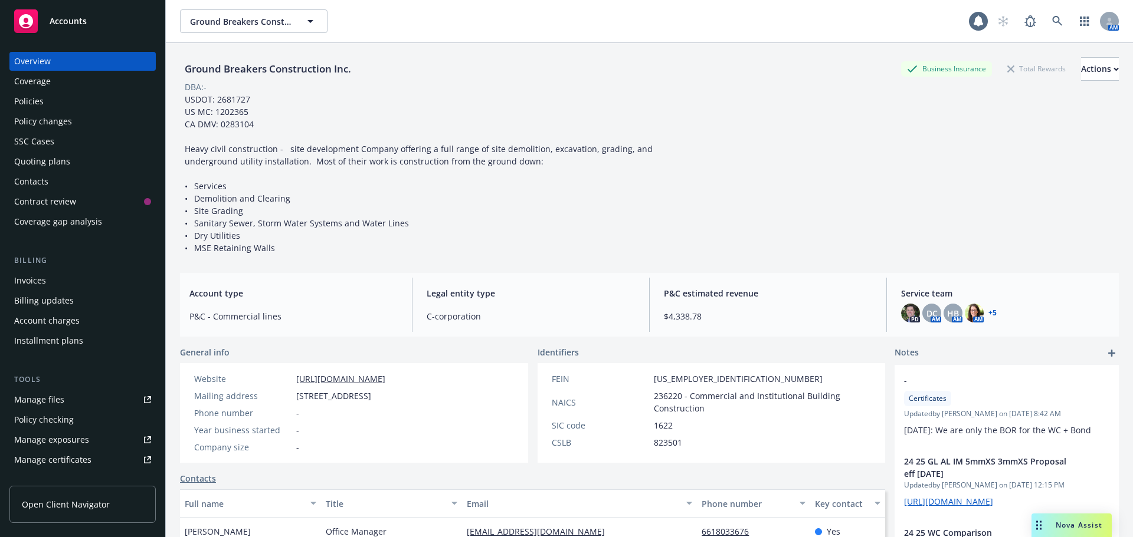
click at [42, 403] on div "Manage files" at bounding box center [39, 400] width 50 height 19
click at [37, 99] on div "Policies" at bounding box center [28, 101] width 29 height 19
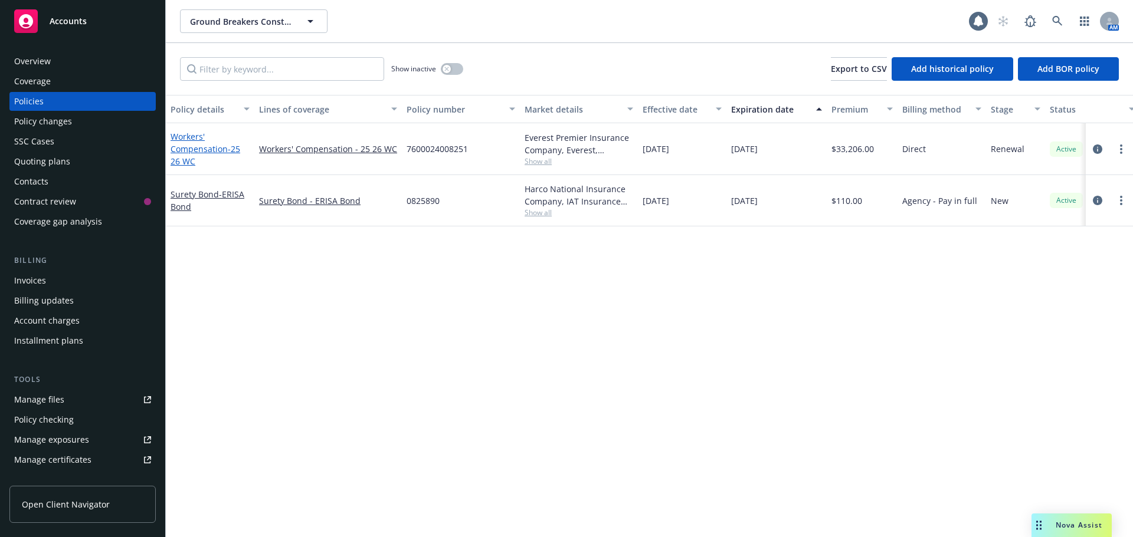
click at [210, 148] on link "Workers' Compensation - 25 26 WC" at bounding box center [205, 149] width 70 height 36
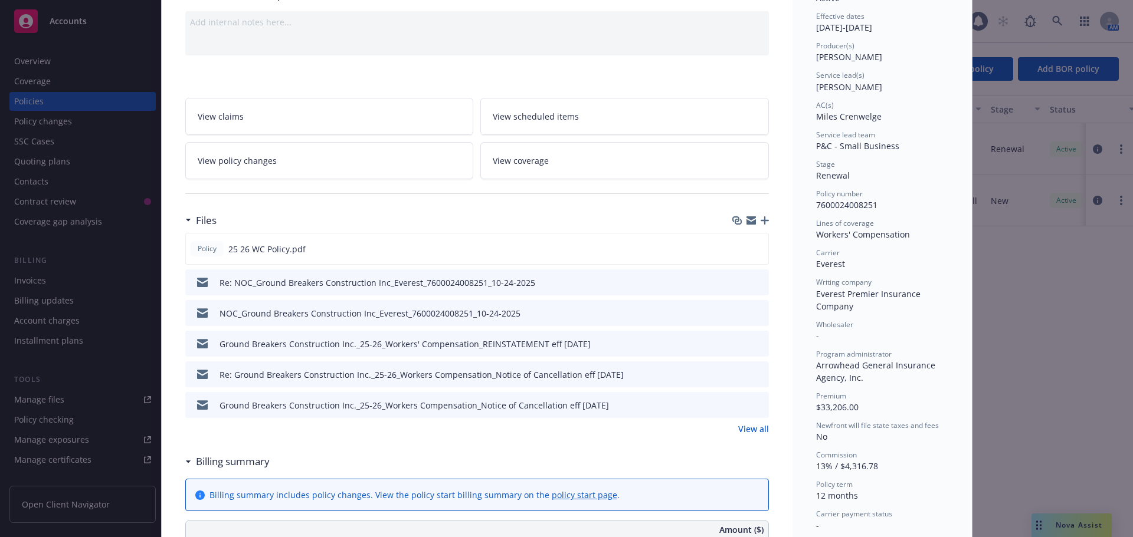
scroll to position [118, 0]
click at [752, 248] on icon "preview file" at bounding box center [757, 245] width 11 height 8
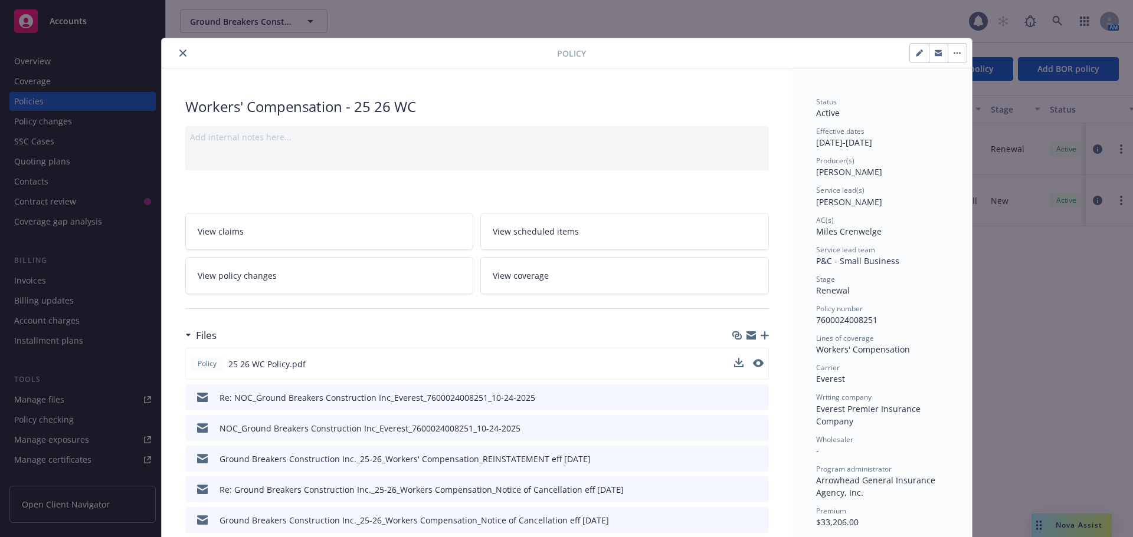
click at [179, 53] on icon "close" at bounding box center [182, 53] width 7 height 7
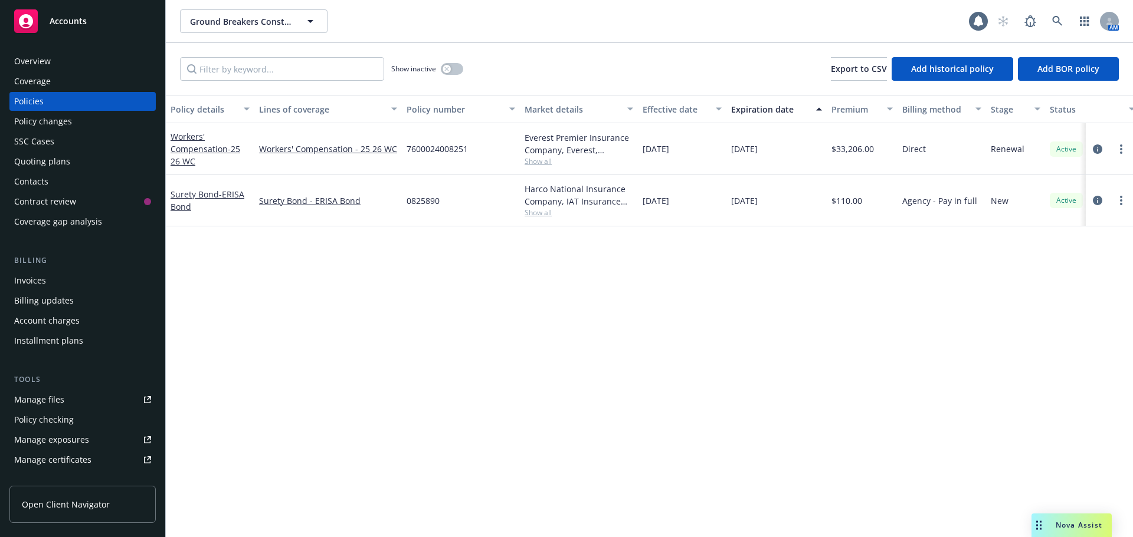
click at [37, 65] on div "Overview" at bounding box center [32, 61] width 37 height 19
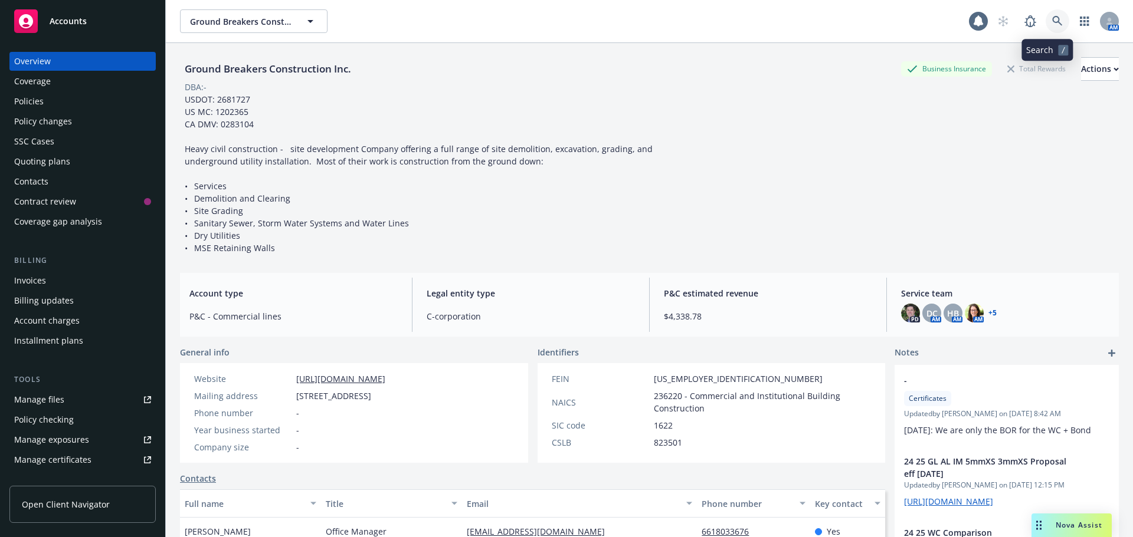
click at [1052, 21] on icon at bounding box center [1057, 21] width 11 height 11
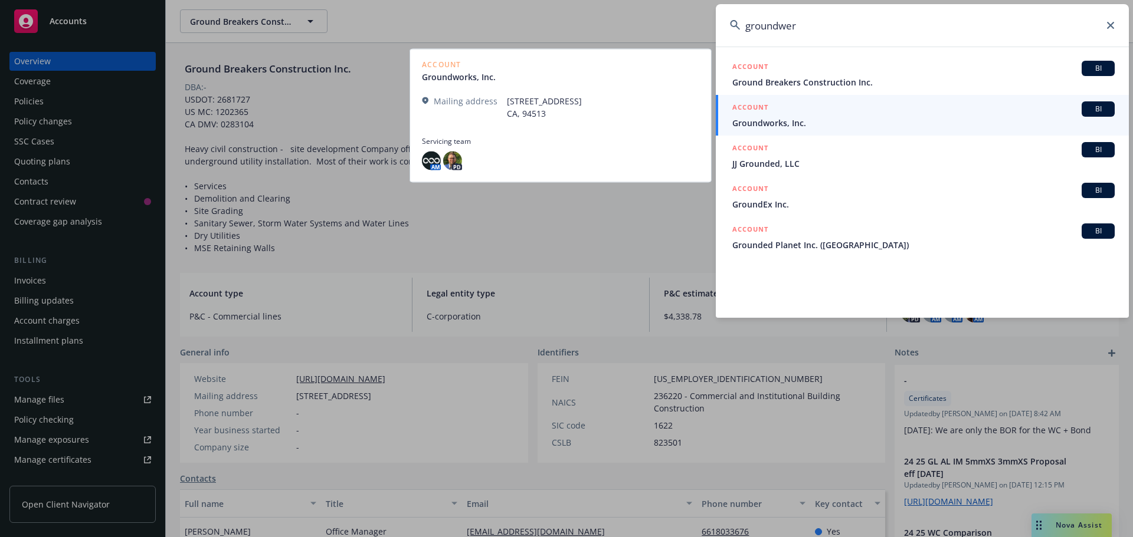
type input "groundwer"
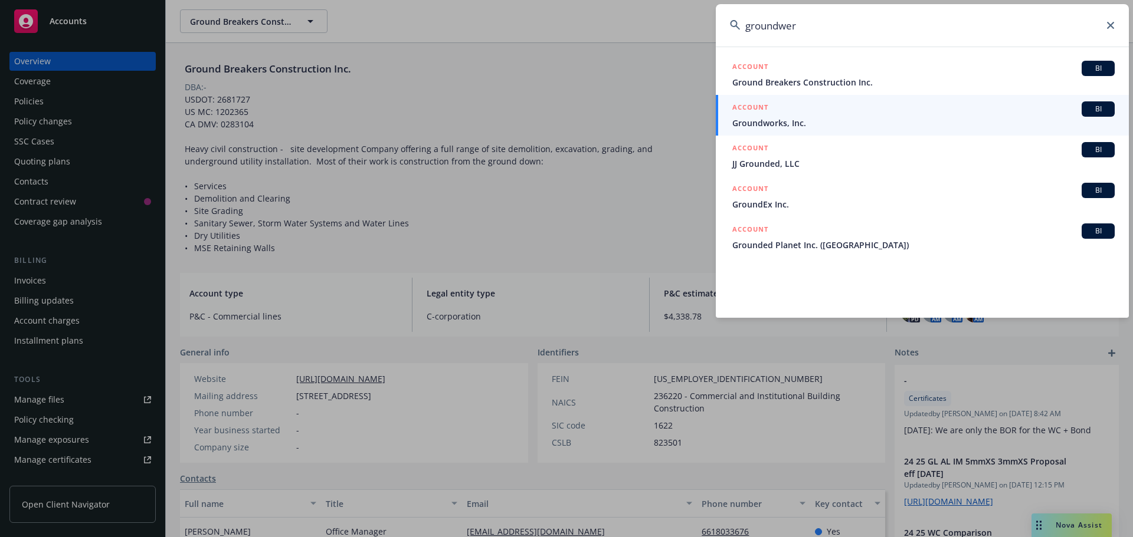
click at [767, 122] on span "Groundworks, Inc." at bounding box center [923, 123] width 382 height 12
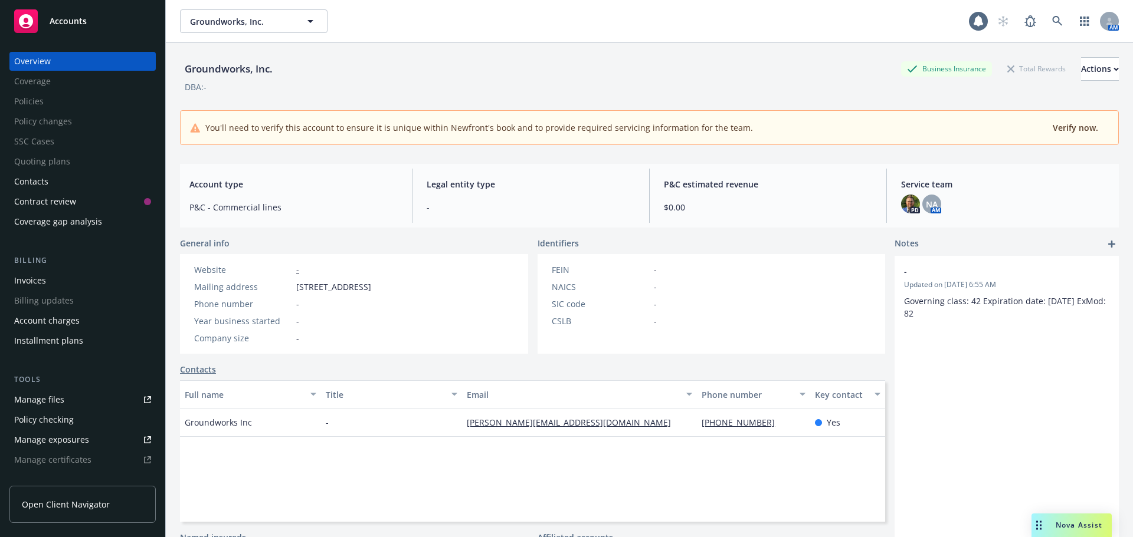
click at [546, 73] on div "Groundworks, Inc. Business Insurance Total Rewards Actions" at bounding box center [649, 69] width 939 height 24
click at [1052, 21] on icon at bounding box center [1057, 21] width 11 height 11
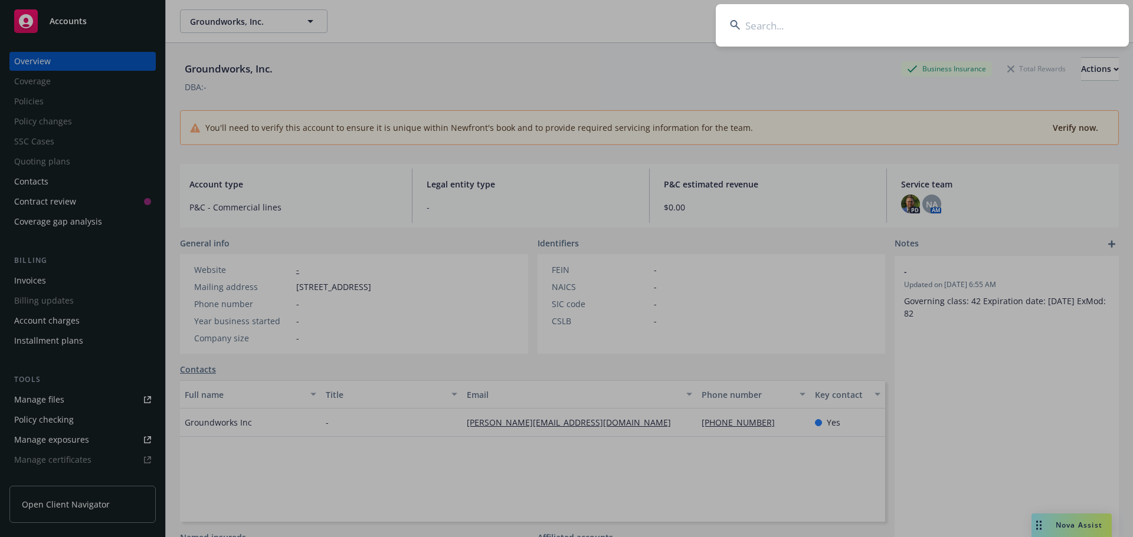
click at [780, 28] on input at bounding box center [922, 25] width 413 height 42
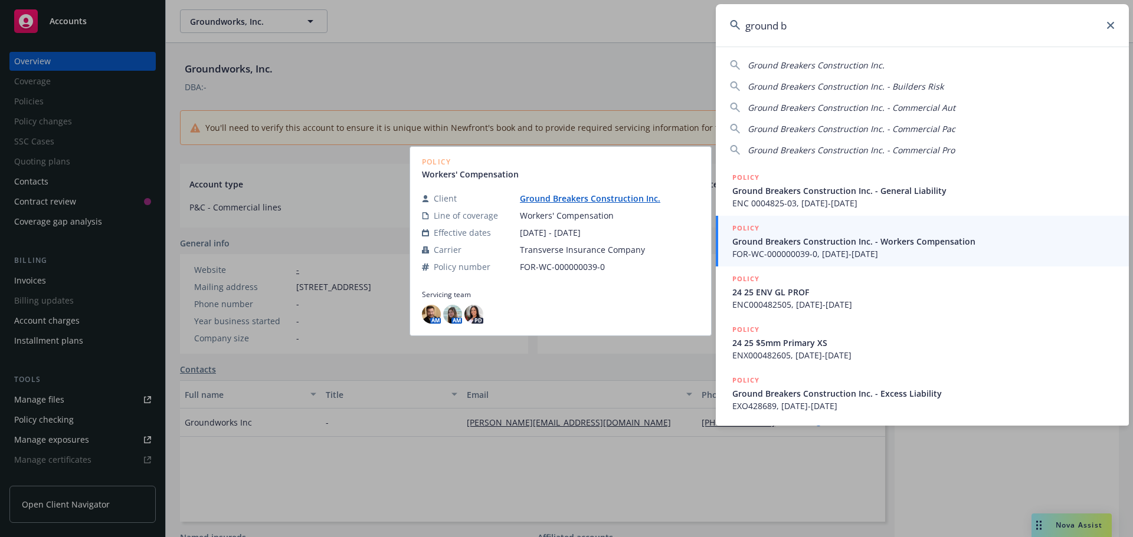
type input "ground b"
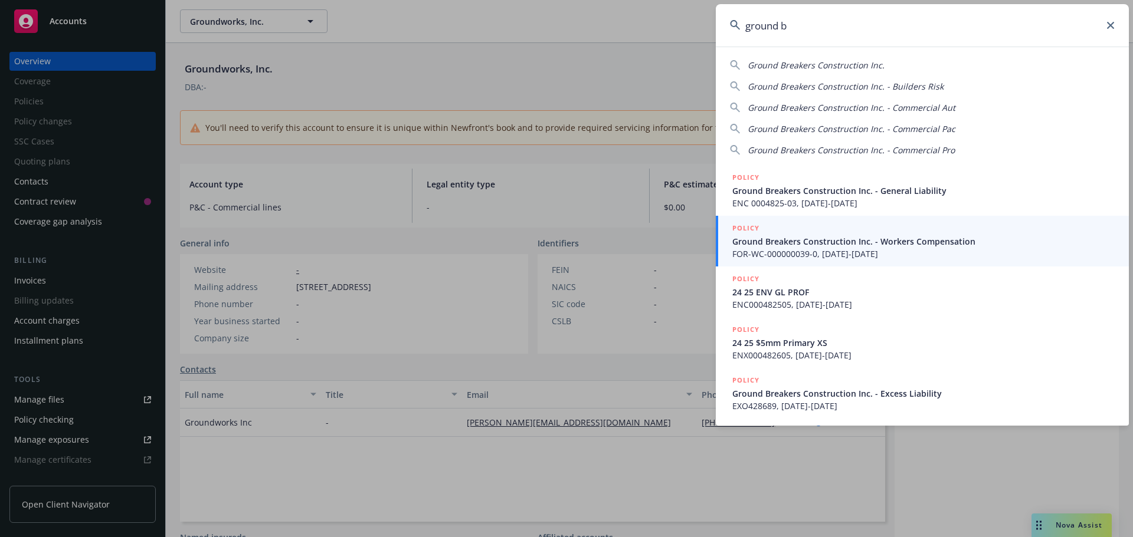
click at [799, 249] on span "FOR-WC-000000039-0, 01/09/2021-01/09/2022" at bounding box center [923, 254] width 382 height 12
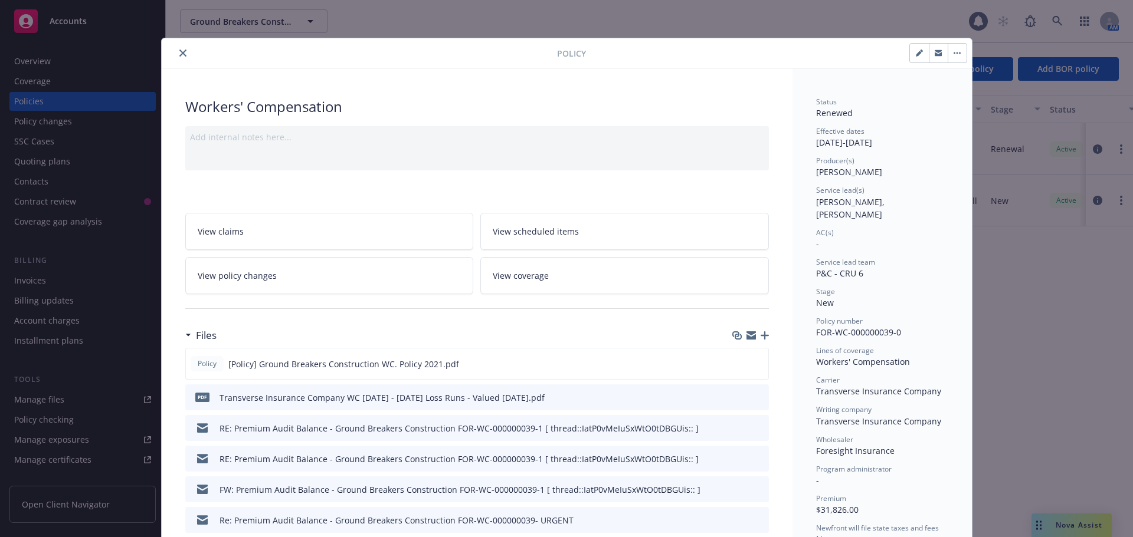
click at [176, 53] on button "close" at bounding box center [183, 53] width 14 height 14
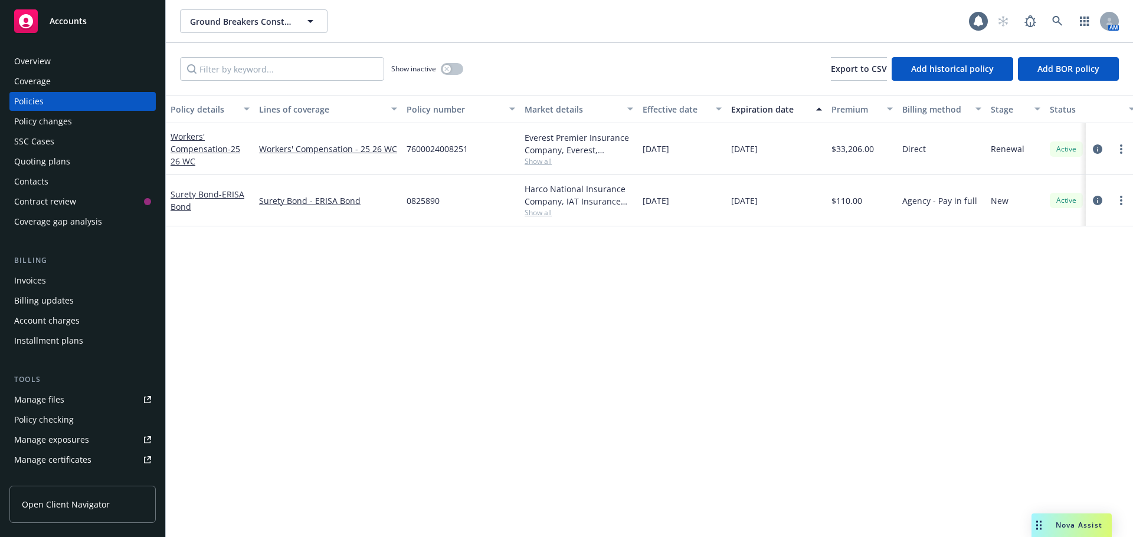
click at [51, 61] on div "Overview" at bounding box center [82, 61] width 137 height 19
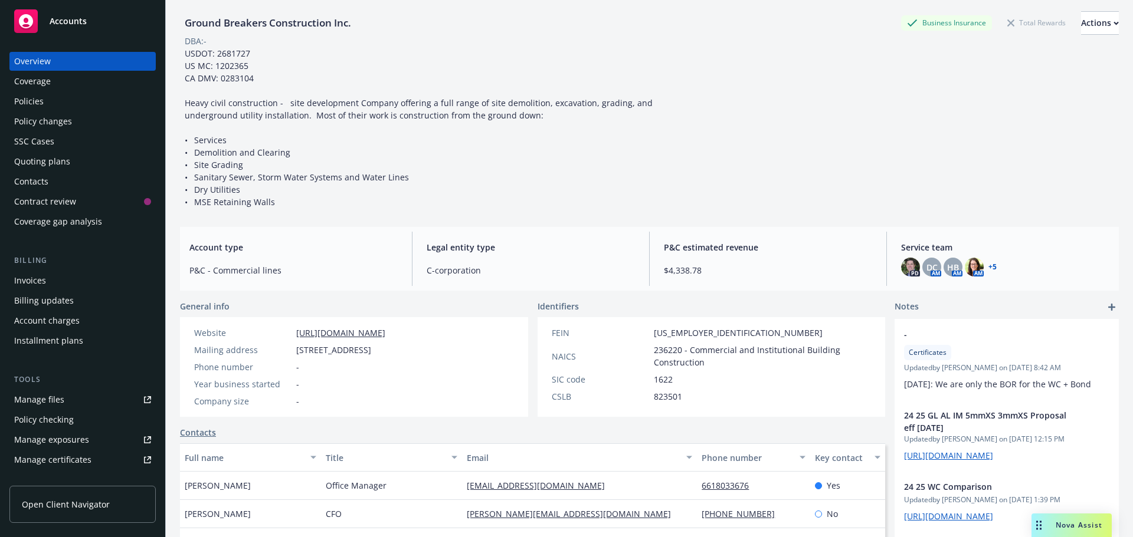
scroll to position [59, 0]
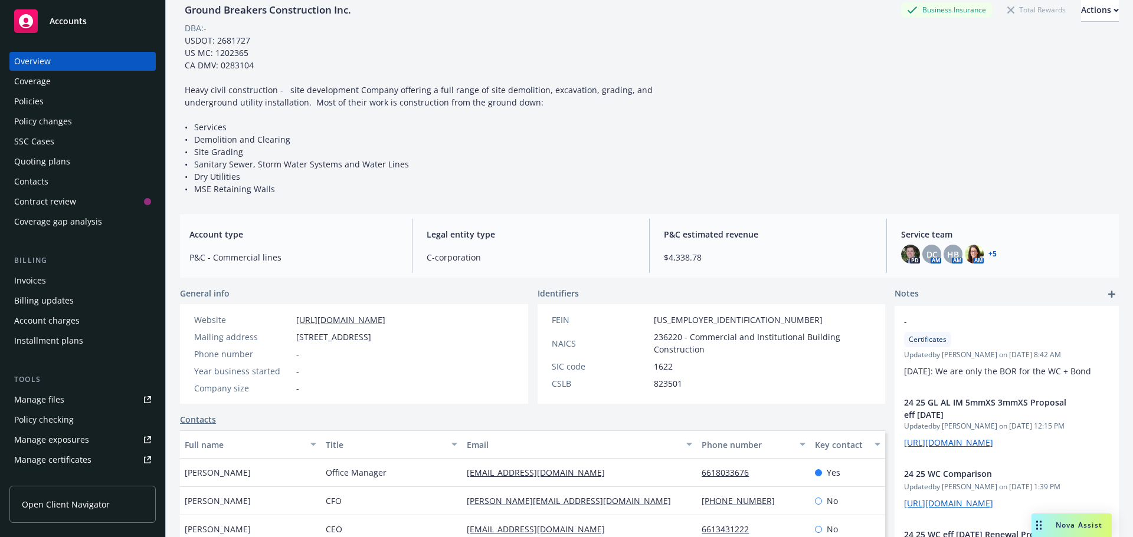
click at [103, 100] on div "Policies" at bounding box center [82, 101] width 137 height 19
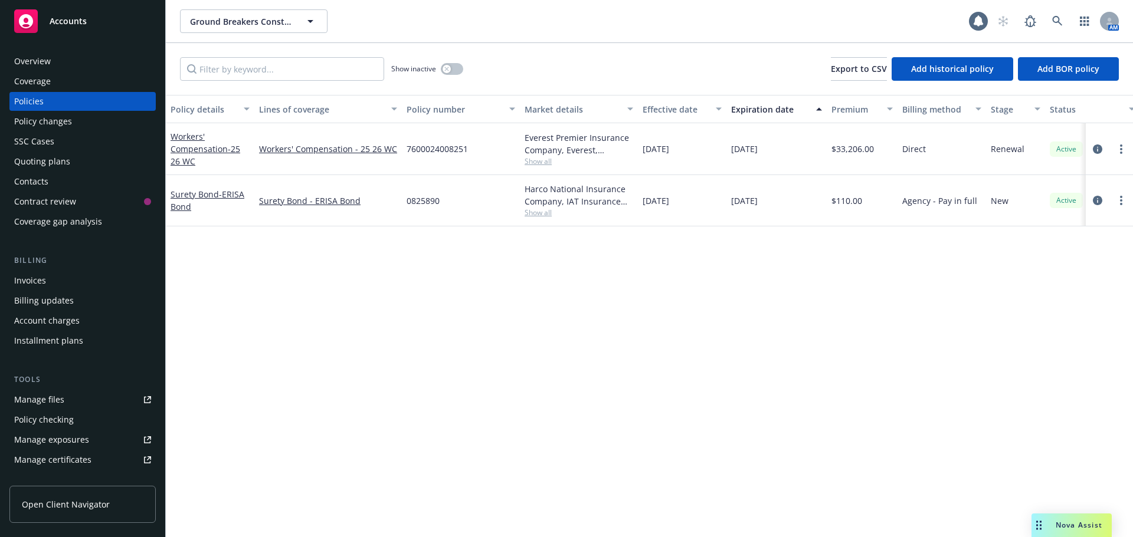
click at [438, 311] on div "Policy details Lines of coverage Policy number Market details Effective date Ex…" at bounding box center [649, 316] width 967 height 442
click at [653, 380] on div "Policy details Lines of coverage Policy number Market details Effective date Ex…" at bounding box center [649, 316] width 967 height 442
click at [572, 316] on div "Policy details Lines of coverage Policy number Market details Effective date Ex…" at bounding box center [649, 316] width 967 height 442
click at [1057, 21] on icon at bounding box center [1057, 21] width 11 height 11
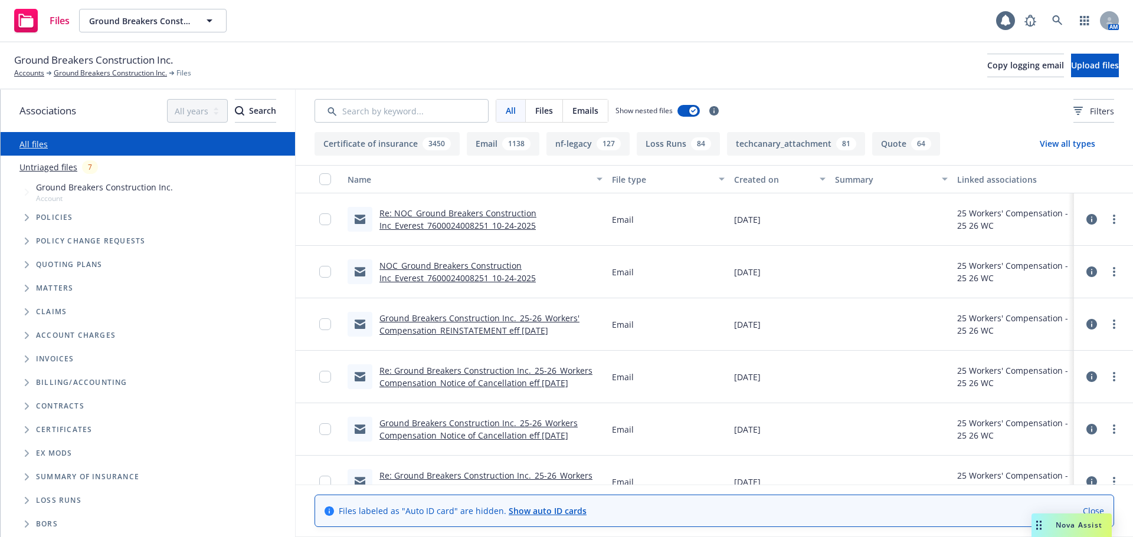
click at [490, 63] on div "Ground Breakers Construction Inc. Accounts Ground Breakers Construction Inc. Fi…" at bounding box center [566, 66] width 1104 height 26
click at [543, 55] on div "Ground Breakers Construction Inc. Accounts Ground Breakers Construction Inc. Fi…" at bounding box center [566, 66] width 1104 height 26
click at [481, 57] on div "Ground Breakers Construction Inc. Accounts Ground Breakers Construction Inc. Fi…" at bounding box center [566, 66] width 1104 height 26
click at [55, 170] on link "Untriaged files" at bounding box center [48, 167] width 58 height 12
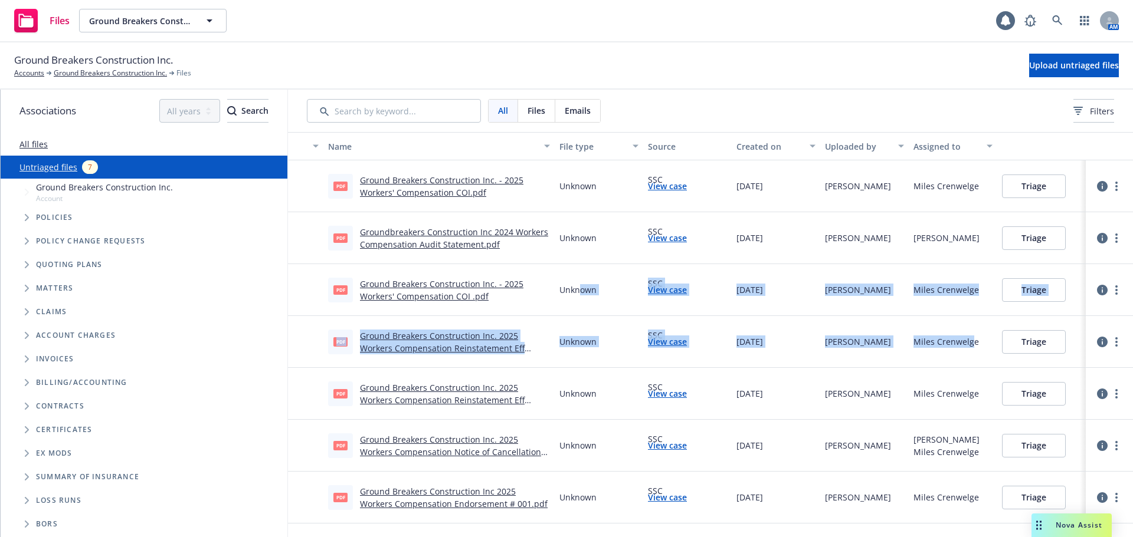
drag, startPoint x: 636, startPoint y: 284, endPoint x: 1304, endPoint y: 399, distance: 677.6
click at [1132, 399] on html "Files Ground Breakers Construction Inc. Ground Breakers Construction Inc. 1 AM …" at bounding box center [566, 268] width 1133 height 537
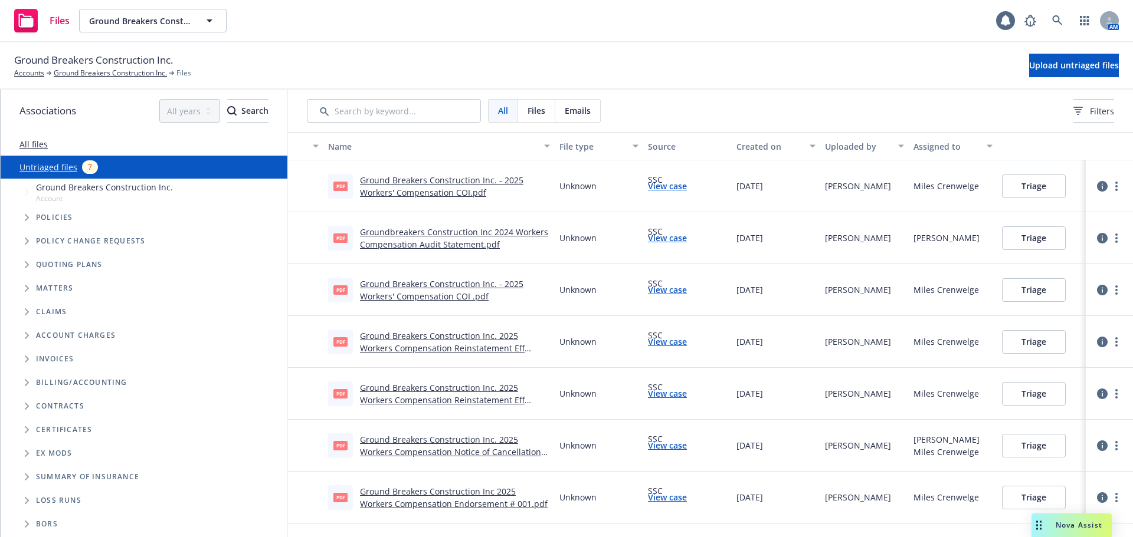
click at [486, 272] on div "pdf Ground Breakers Construction Inc. - 2025 Workers' Compensation COI .pdf" at bounding box center [438, 290] width 231 height 52
click at [475, 181] on link "Ground Breakers Construction Inc. - 2025 Workers' Compensation COI.pdf" at bounding box center [441, 187] width 163 height 24
